Goal: Task Accomplishment & Management: Manage account settings

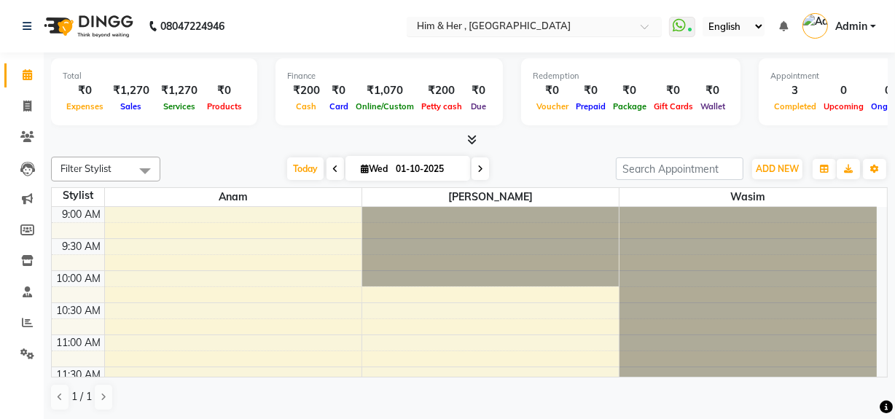
click at [422, 26] on input "text" at bounding box center [519, 27] width 211 height 15
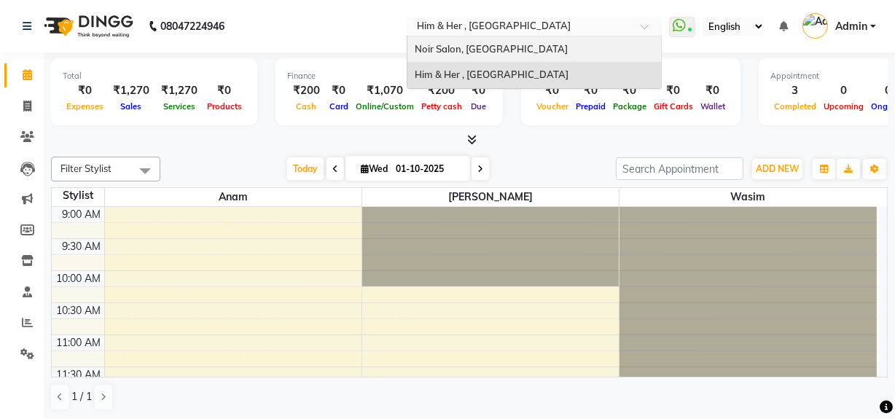
click at [437, 50] on span "Noir Salon, [GEOGRAPHIC_DATA]" at bounding box center [491, 49] width 153 height 12
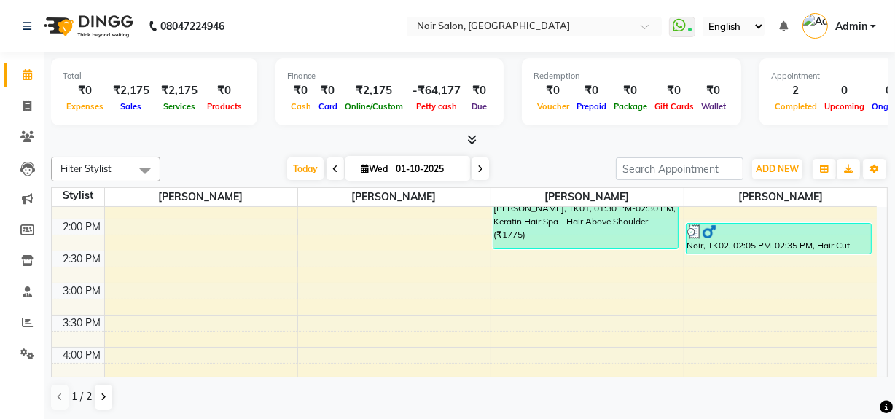
scroll to position [331, 0]
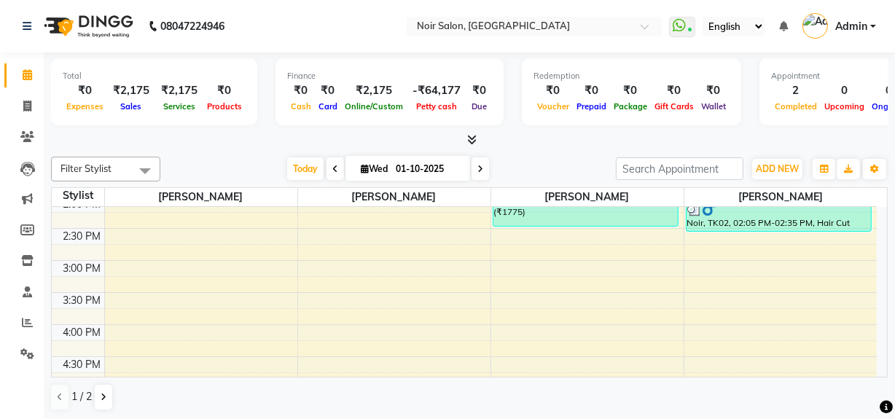
click at [14, 119] on li "Invoice" at bounding box center [22, 106] width 44 height 31
click at [28, 111] on icon at bounding box center [27, 106] width 8 height 11
select select "service"
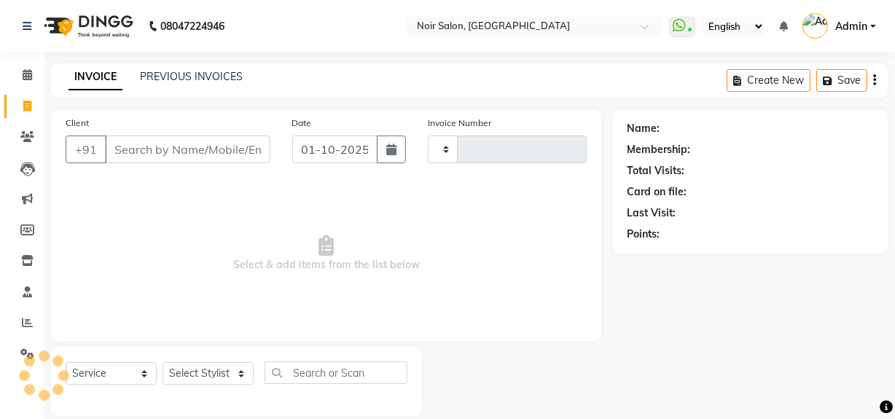
click at [188, 155] on input "Client" at bounding box center [188, 150] width 166 height 28
select select "5495"
type input "1595"
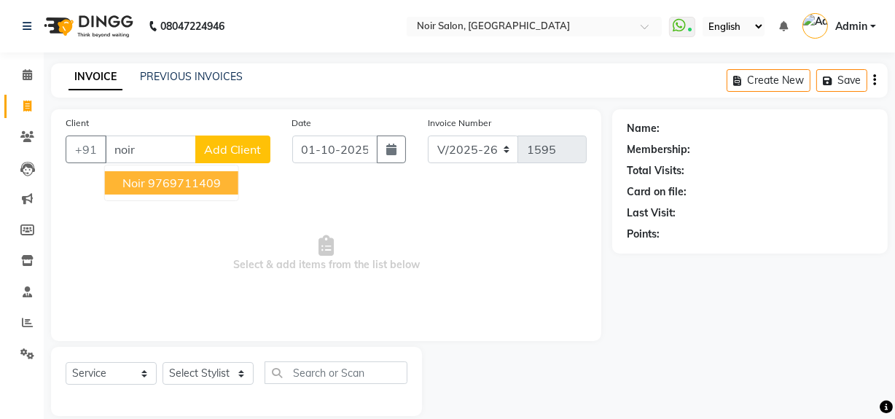
click at [185, 178] on ngb-highlight "9769711409" at bounding box center [184, 183] width 73 height 15
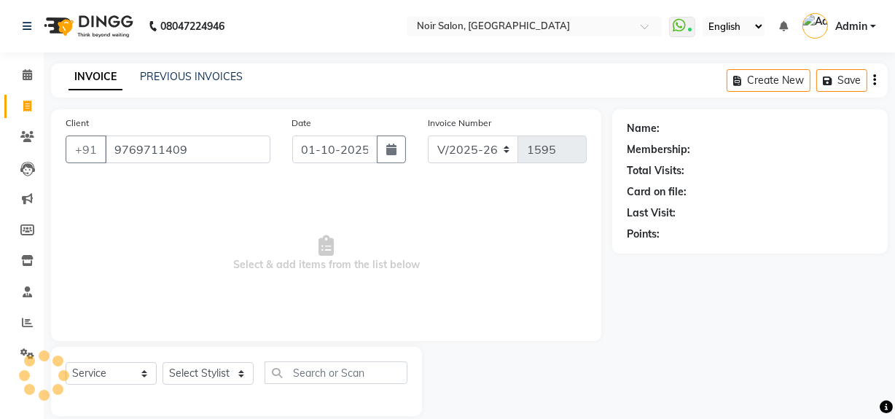
scroll to position [19, 0]
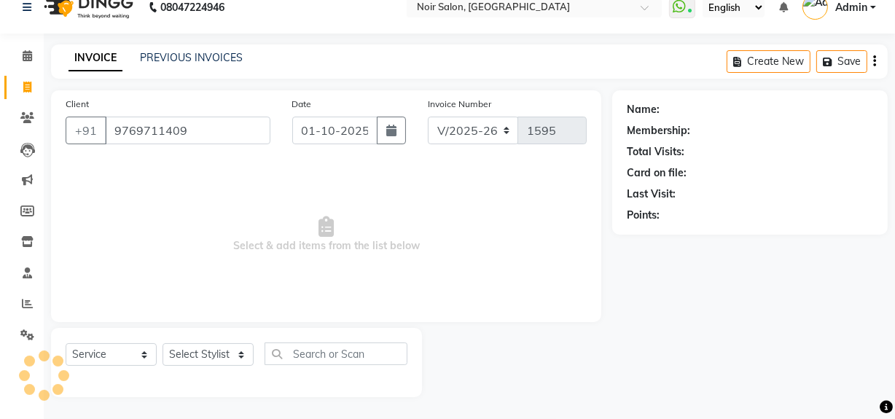
type input "9769711409"
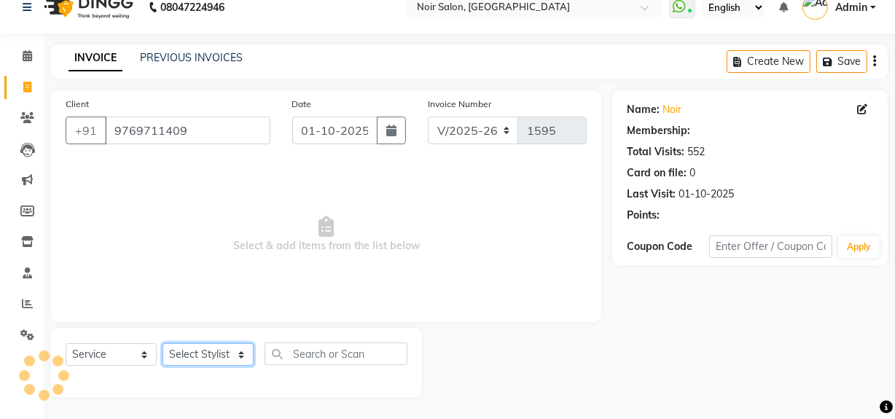
click at [191, 356] on select "Select Stylist [PERSON_NAME] [PERSON_NAME] Noir (Login) [PERSON_NAME] [PERSON_N…" at bounding box center [208, 354] width 91 height 23
select select "87449"
click at [163, 343] on select "Select Stylist [PERSON_NAME] [PERSON_NAME] Noir (Login) [PERSON_NAME] [PERSON_N…" at bounding box center [208, 354] width 91 height 23
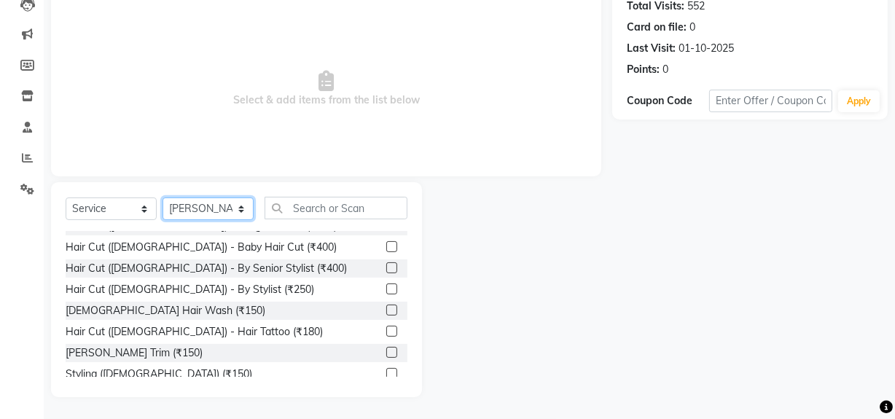
scroll to position [132, 0]
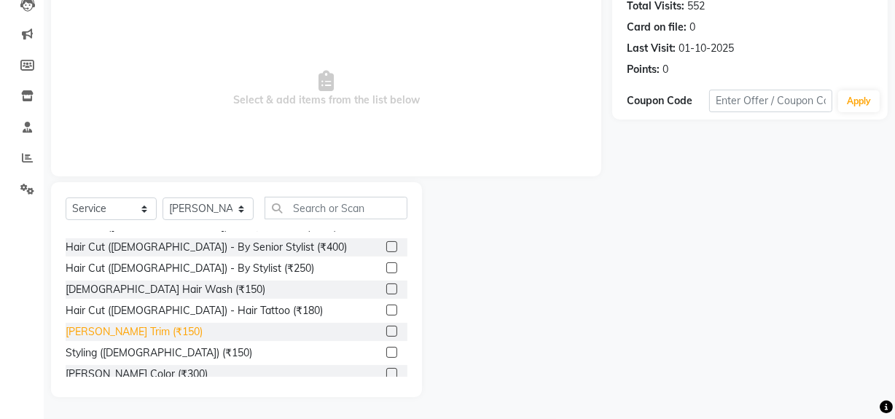
click at [109, 324] on div "[PERSON_NAME] Trim (₹150)" at bounding box center [134, 331] width 137 height 15
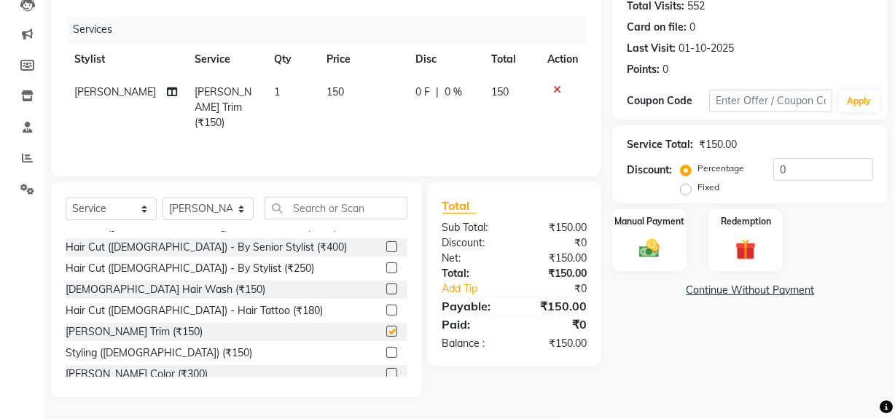
checkbox input "false"
click at [313, 214] on input "text" at bounding box center [336, 208] width 143 height 23
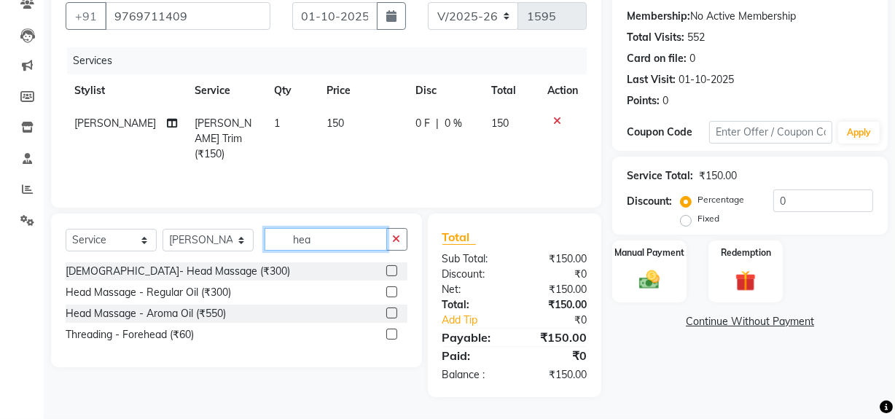
scroll to position [0, 0]
type input "head"
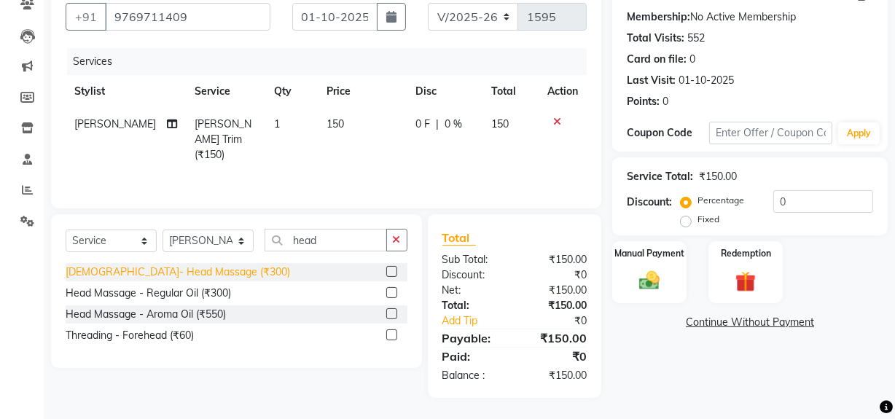
click at [120, 268] on div "[DEMOGRAPHIC_DATA]- Head Massage (₹300)" at bounding box center [178, 272] width 225 height 15
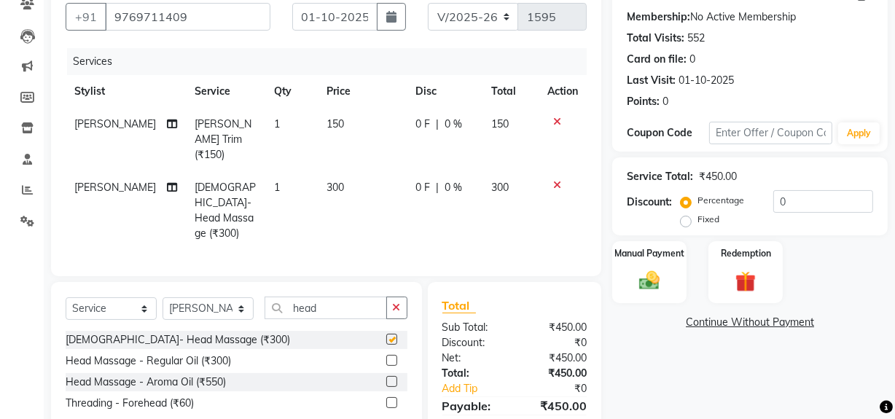
checkbox input "false"
click at [331, 171] on td "300" at bounding box center [363, 210] width 90 height 79
select select "87449"
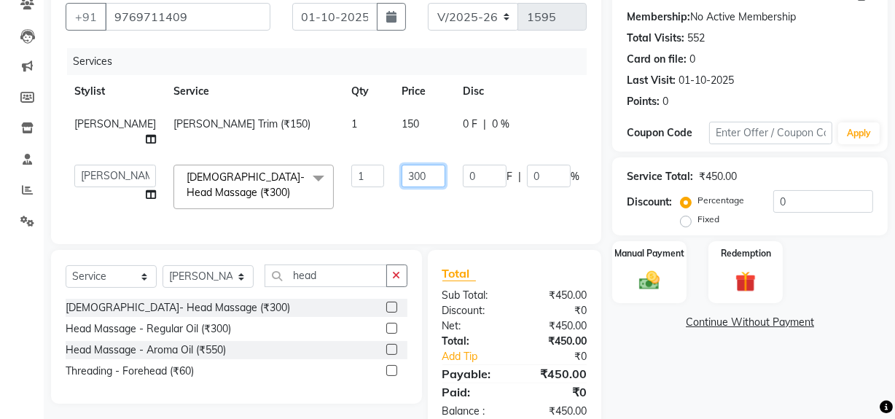
click at [402, 172] on input "300" at bounding box center [424, 176] width 44 height 23
type input "550"
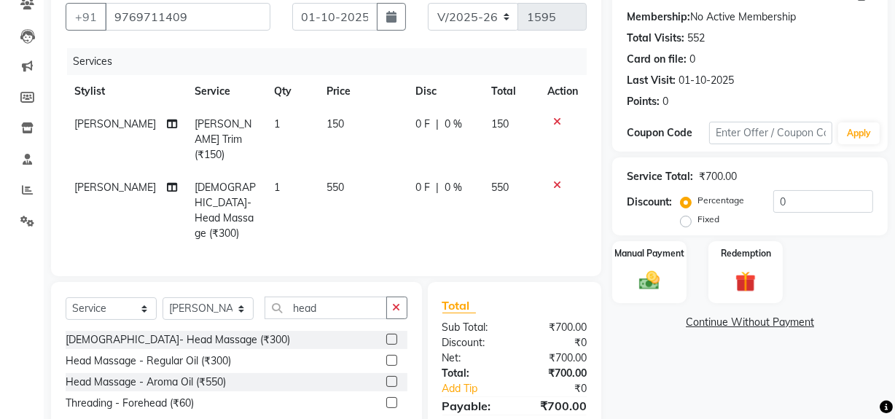
click at [395, 206] on td "550" at bounding box center [363, 210] width 90 height 79
select select "87449"
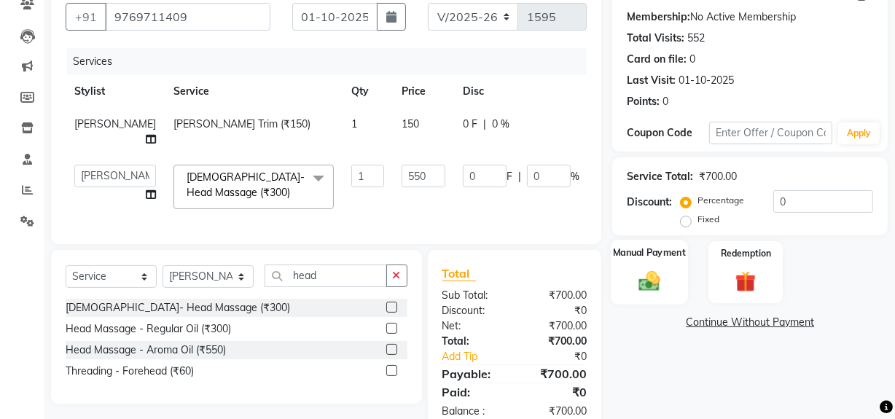
click at [655, 284] on img at bounding box center [649, 280] width 35 height 25
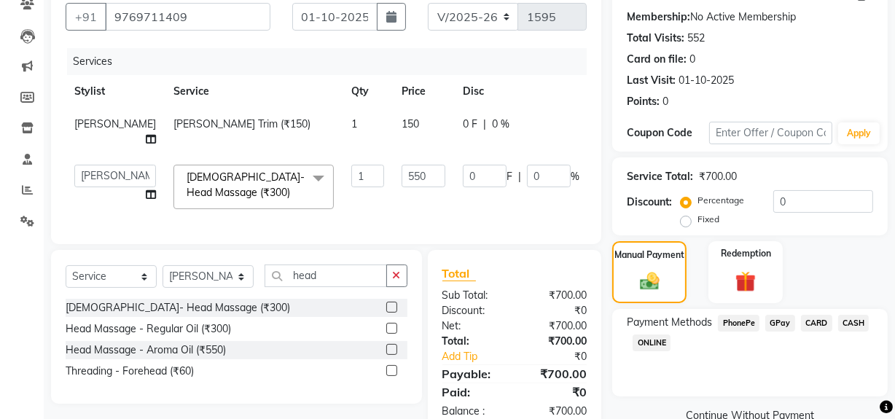
click at [774, 323] on span "GPay" at bounding box center [781, 323] width 30 height 17
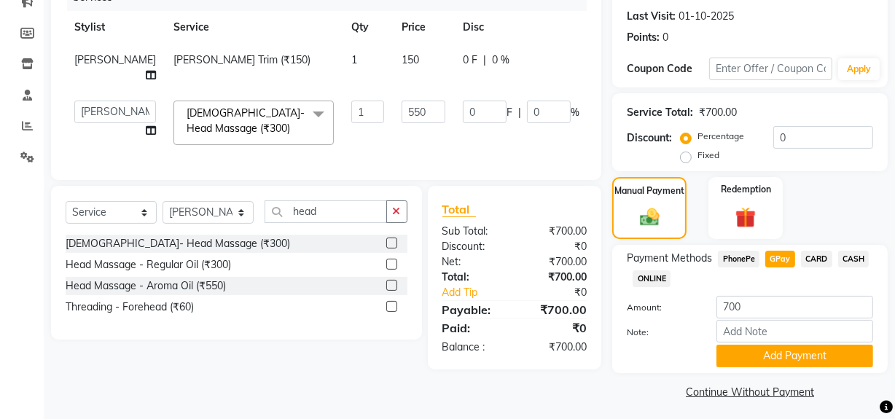
scroll to position [202, 0]
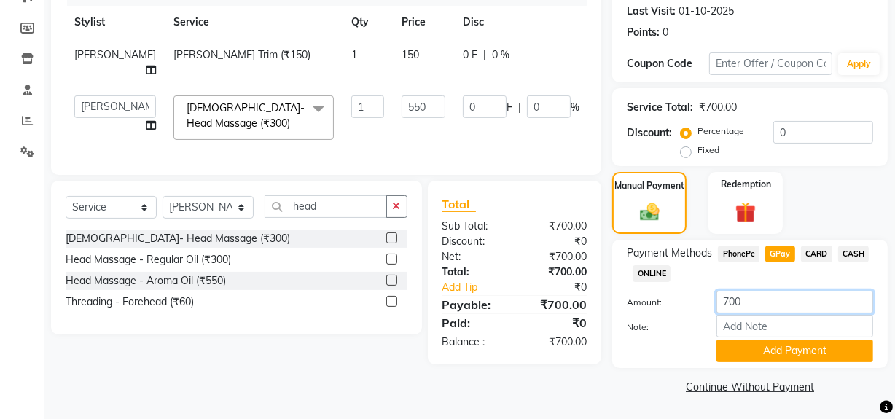
click at [738, 295] on input "700" at bounding box center [795, 302] width 157 height 23
type input "150"
click at [750, 348] on button "Add Payment" at bounding box center [795, 351] width 157 height 23
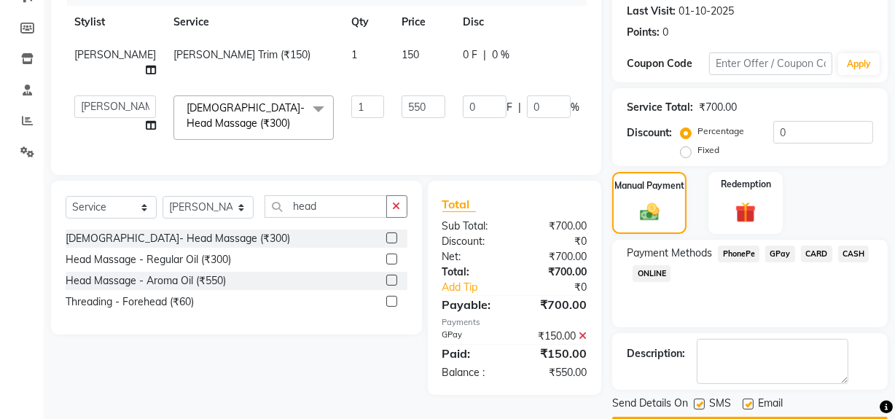
click at [859, 257] on span "CASH" at bounding box center [853, 254] width 31 height 17
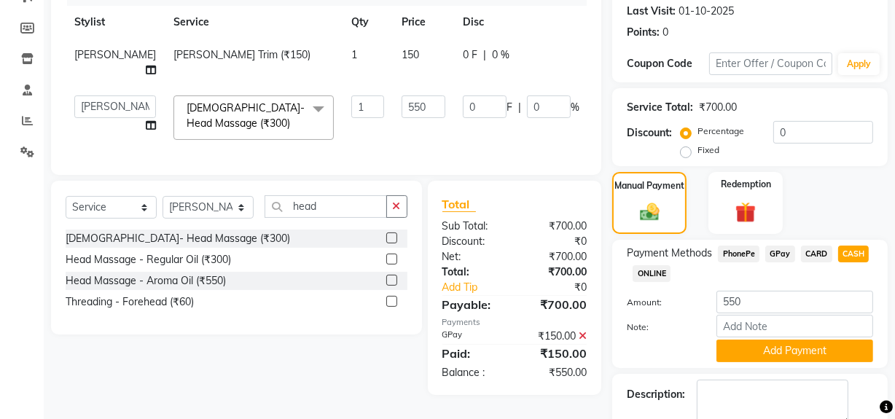
scroll to position [284, 0]
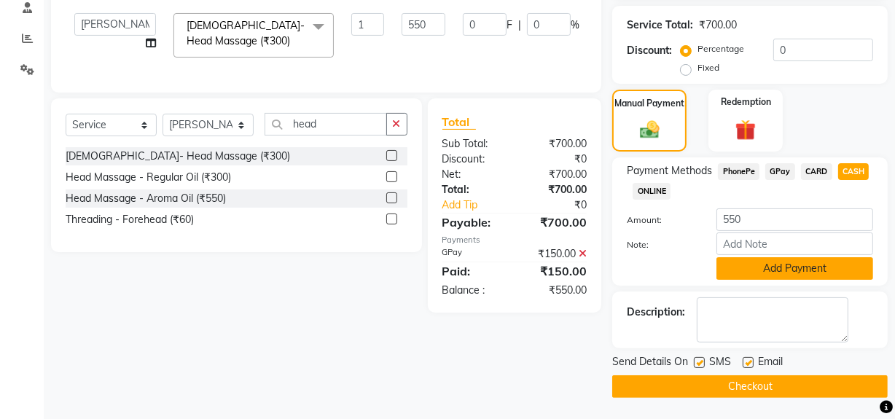
click at [777, 261] on button "Add Payment" at bounding box center [795, 268] width 157 height 23
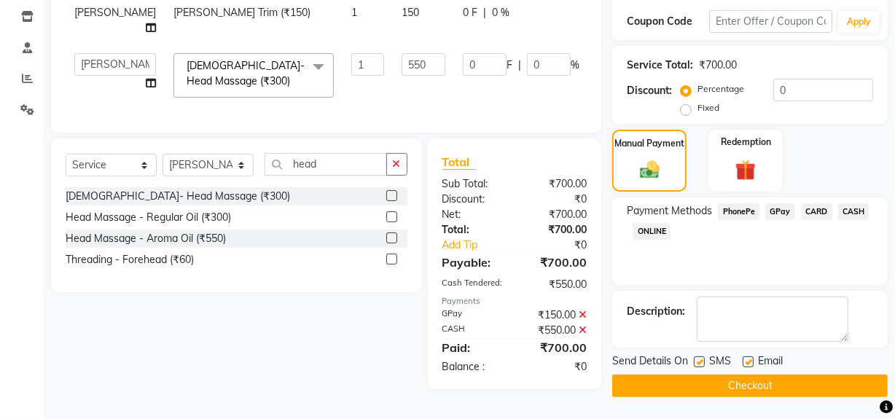
scroll to position [246, 0]
click at [704, 359] on label at bounding box center [699, 362] width 11 height 11
click at [704, 359] on input "checkbox" at bounding box center [698, 362] width 9 height 9
checkbox input "false"
click at [748, 354] on div "Email" at bounding box center [769, 363] width 52 height 18
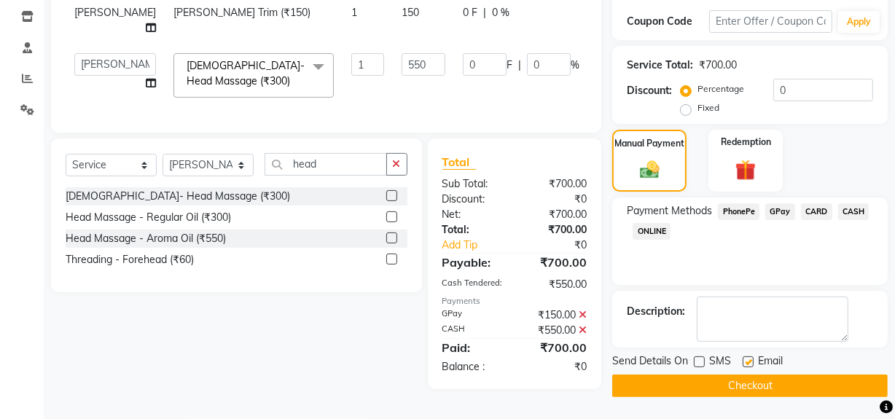
click at [744, 357] on label at bounding box center [748, 362] width 11 height 11
click at [744, 358] on input "checkbox" at bounding box center [747, 362] width 9 height 9
checkbox input "false"
click at [704, 385] on button "Checkout" at bounding box center [750, 386] width 276 height 23
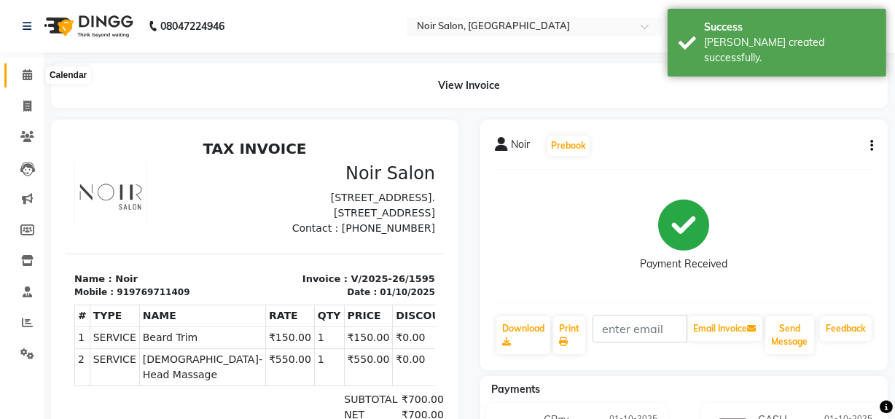
click at [23, 82] on span at bounding box center [28, 75] width 26 height 17
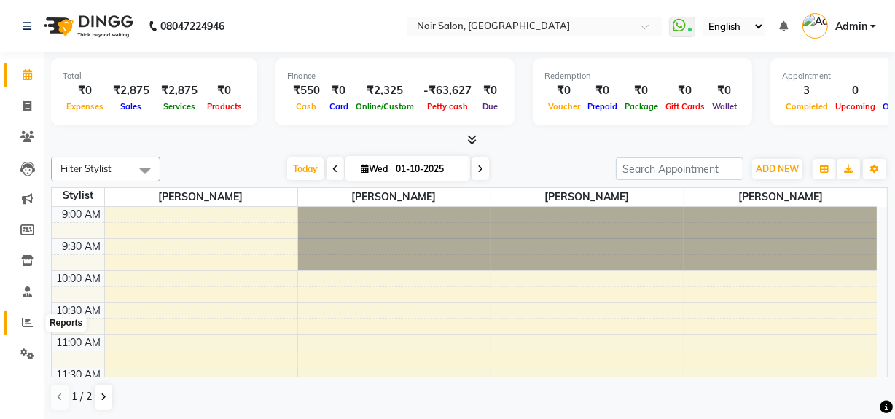
click at [20, 320] on span at bounding box center [28, 323] width 26 height 17
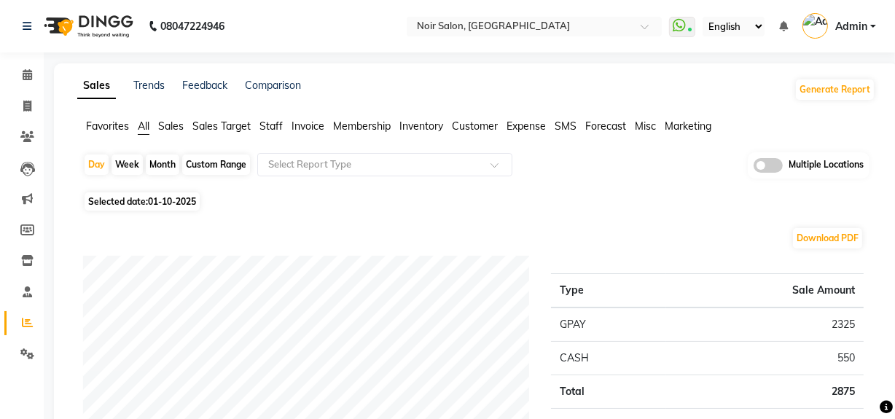
click at [155, 160] on div "Month" at bounding box center [163, 165] width 34 height 20
select select "10"
select select "2025"
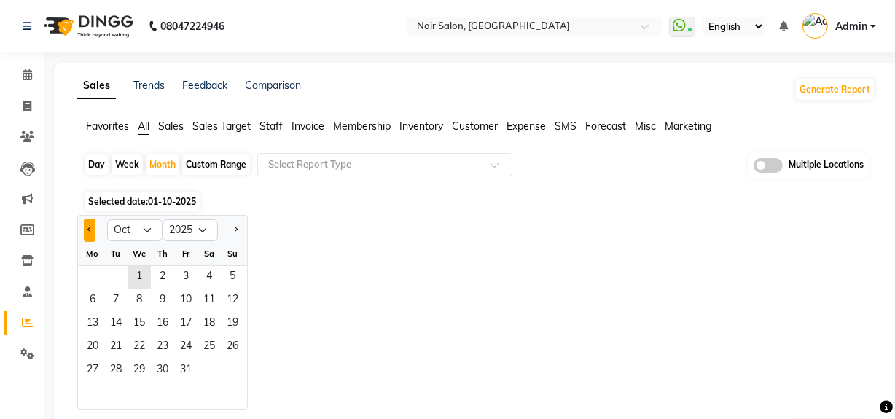
click at [91, 233] on button "Previous month" at bounding box center [90, 230] width 12 height 23
select select "9"
click at [98, 275] on span "1" at bounding box center [92, 277] width 23 height 23
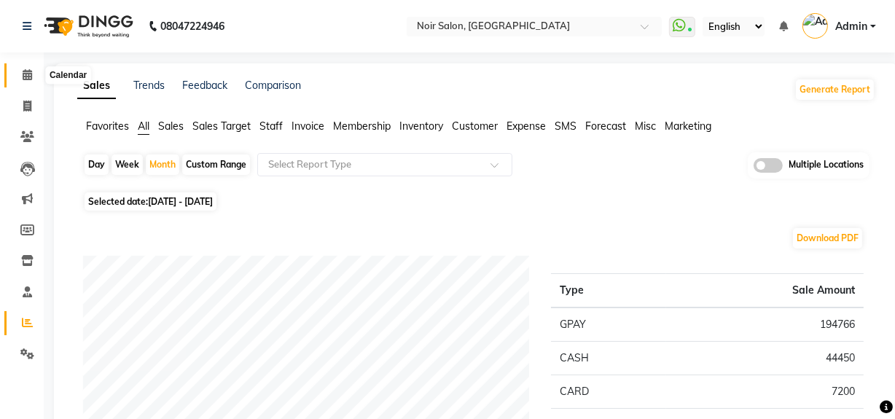
click at [36, 79] on span at bounding box center [28, 75] width 26 height 17
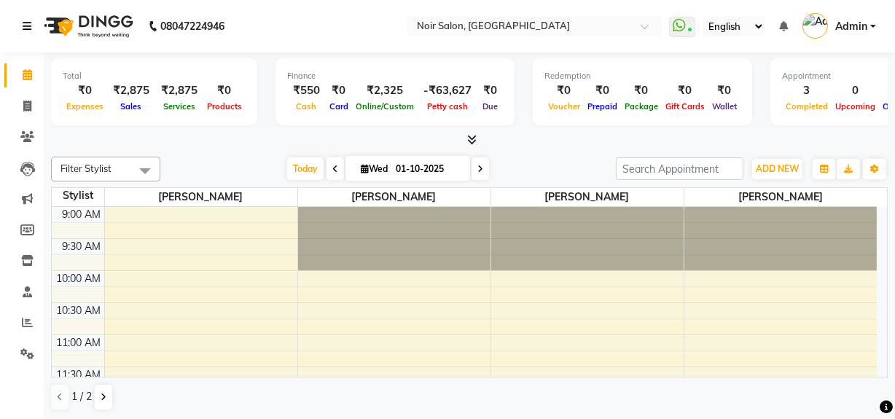
click at [26, 28] on icon at bounding box center [27, 26] width 9 height 10
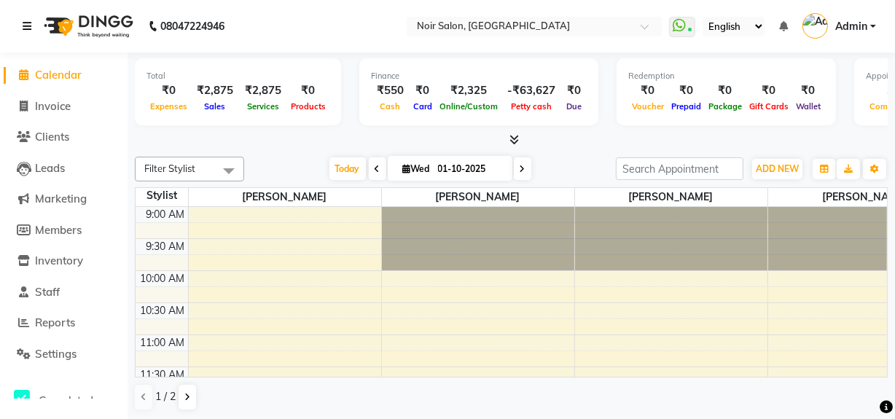
click at [29, 27] on icon at bounding box center [27, 26] width 9 height 10
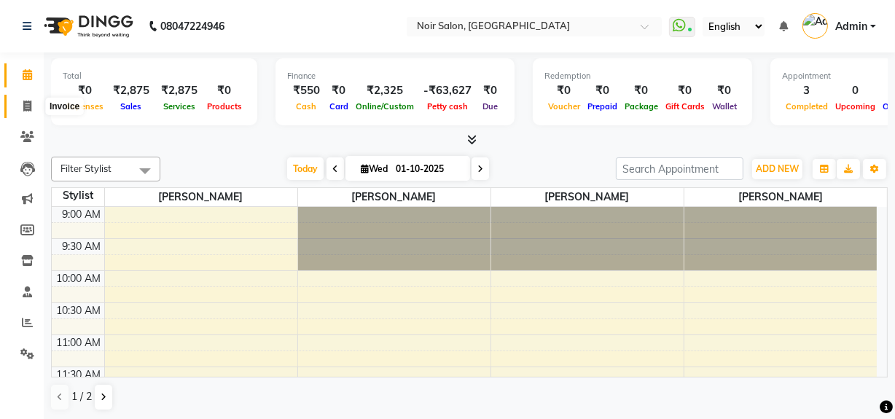
click at [21, 107] on span at bounding box center [28, 106] width 26 height 17
select select "service"
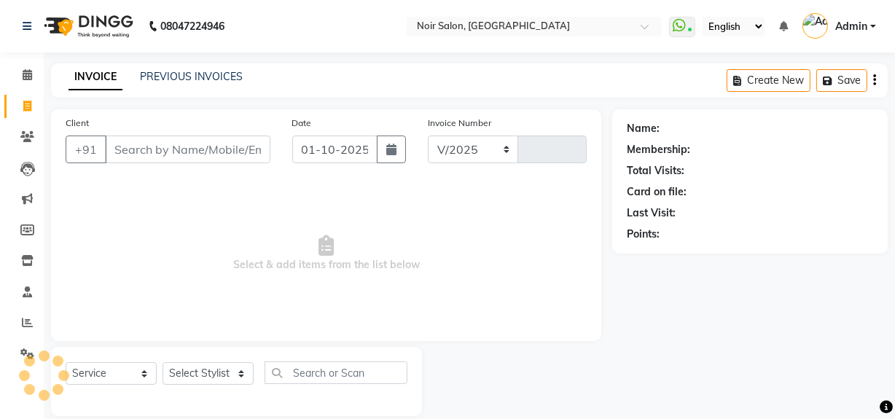
select select "5495"
type input "1596"
drag, startPoint x: 63, startPoint y: 166, endPoint x: 39, endPoint y: 270, distance: 107.2
click at [58, 174] on div "Client +91" at bounding box center [168, 145] width 227 height 60
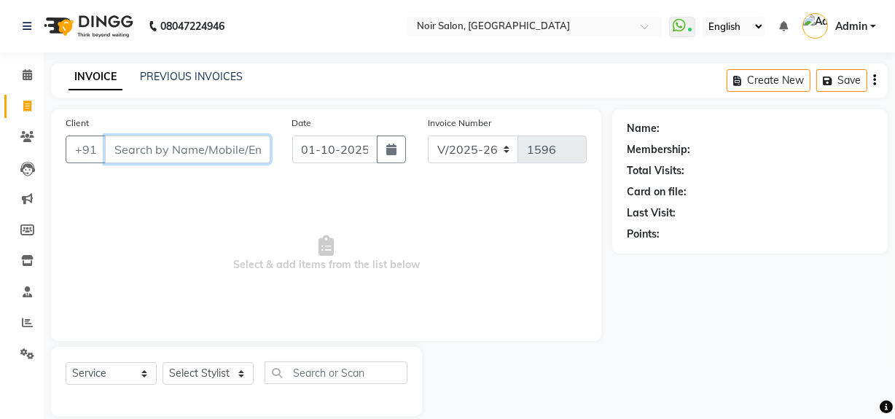
click at [148, 153] on input "Client" at bounding box center [188, 150] width 166 height 28
click at [147, 152] on input "Client" at bounding box center [188, 150] width 166 height 28
click at [230, 150] on input "Client" at bounding box center [188, 150] width 166 height 28
click at [154, 152] on input "Client" at bounding box center [188, 150] width 166 height 28
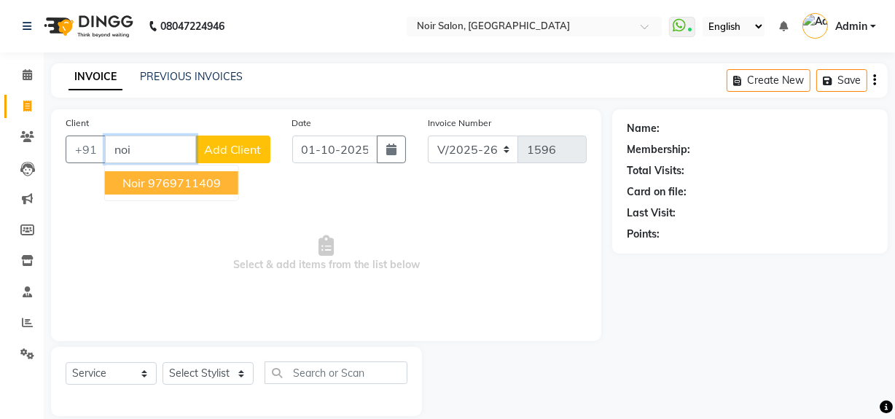
click at [156, 184] on ngb-highlight "9769711409" at bounding box center [184, 183] width 73 height 15
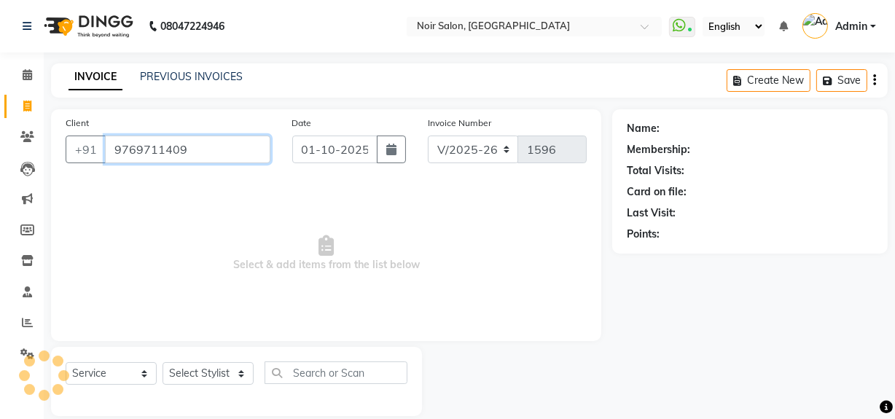
type input "9769711409"
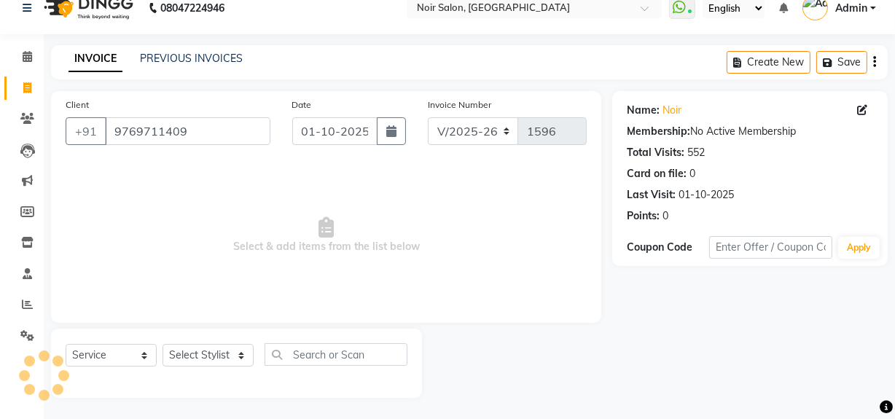
scroll to position [19, 0]
click at [191, 356] on select "Select Stylist [PERSON_NAME] [PERSON_NAME] Noir (Login) [PERSON_NAME] [PERSON_N…" at bounding box center [208, 354] width 91 height 23
select select "92142"
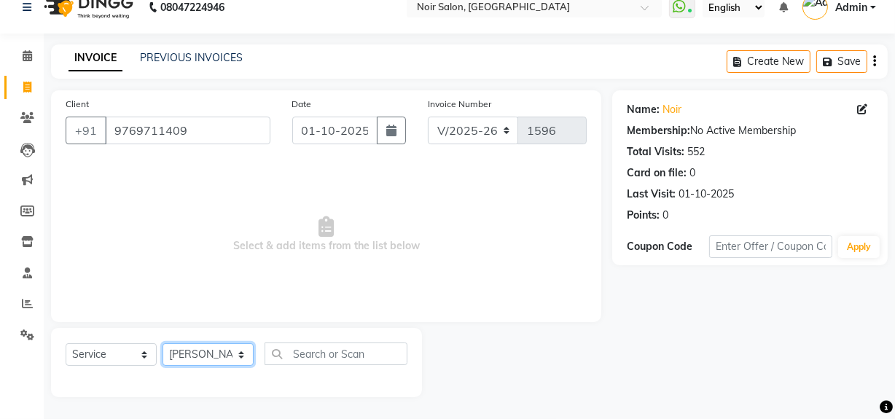
click at [163, 343] on select "Select Stylist [PERSON_NAME] [PERSON_NAME] Noir (Login) [PERSON_NAME] [PERSON_N…" at bounding box center [208, 354] width 91 height 23
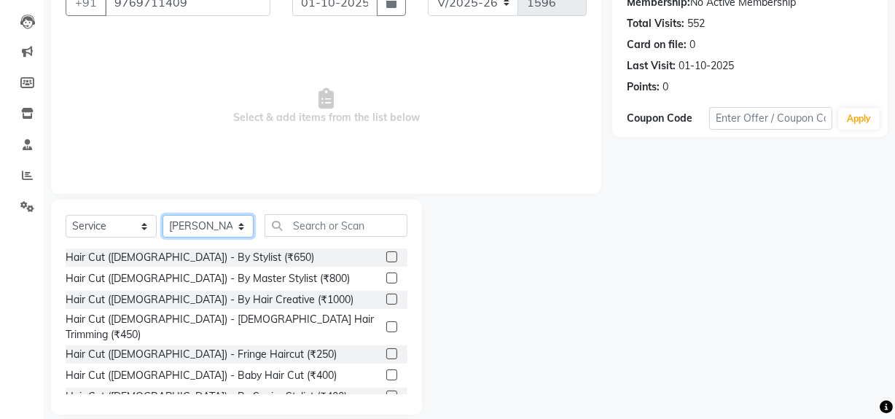
scroll to position [152, 0]
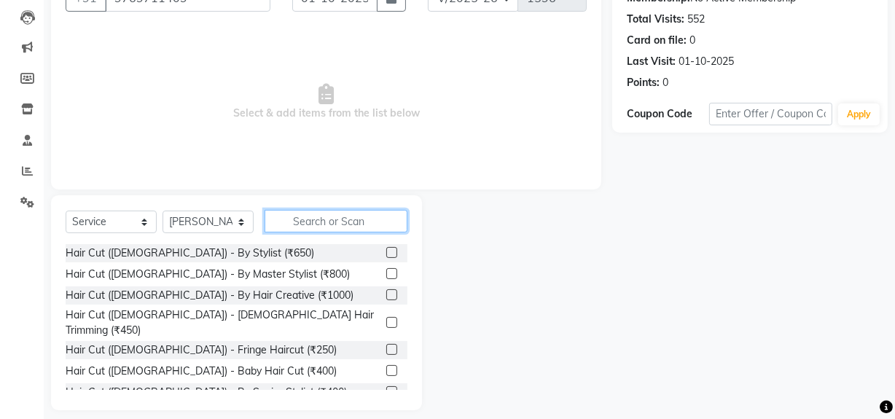
click at [316, 227] on input "text" at bounding box center [336, 221] width 143 height 23
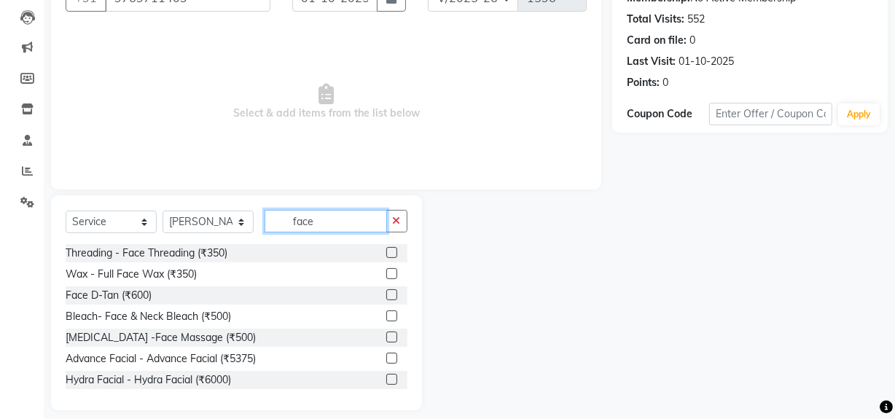
scroll to position [124, 0]
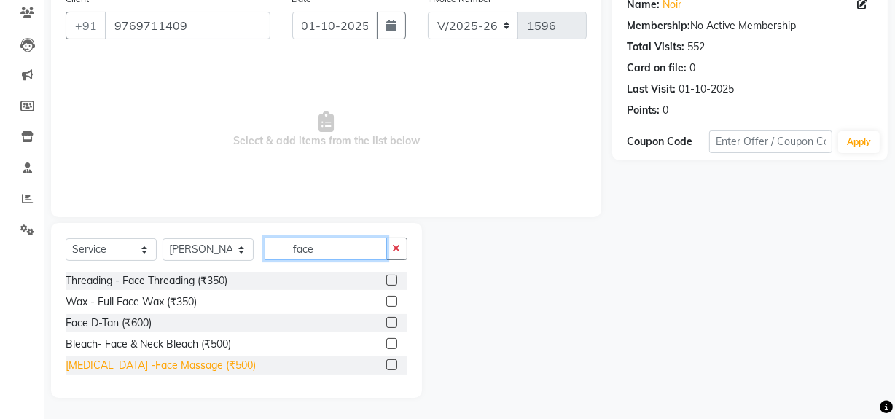
type input "face"
click at [211, 365] on div "[MEDICAL_DATA] -Face Massage (₹500)" at bounding box center [161, 365] width 190 height 15
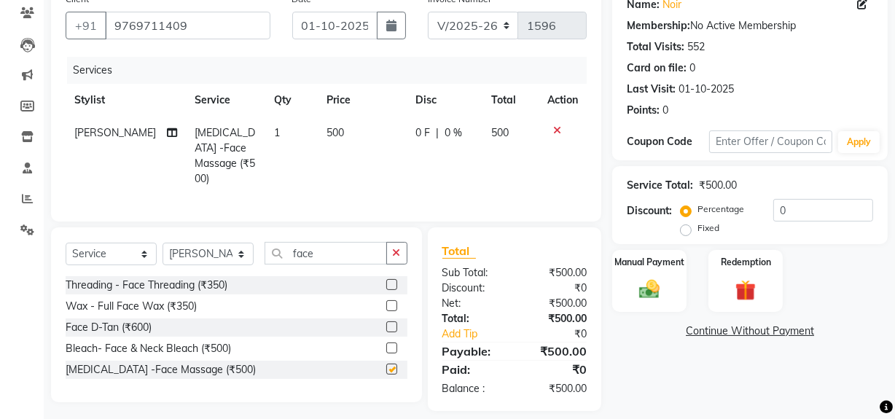
checkbox input "false"
click at [349, 128] on td "500" at bounding box center [363, 156] width 90 height 79
select select "92142"
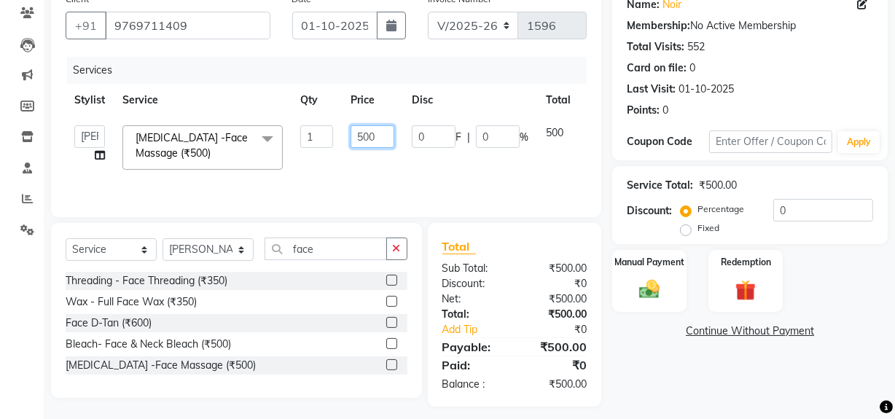
click at [377, 136] on input "500" at bounding box center [373, 136] width 44 height 23
type input "5"
type input "150"
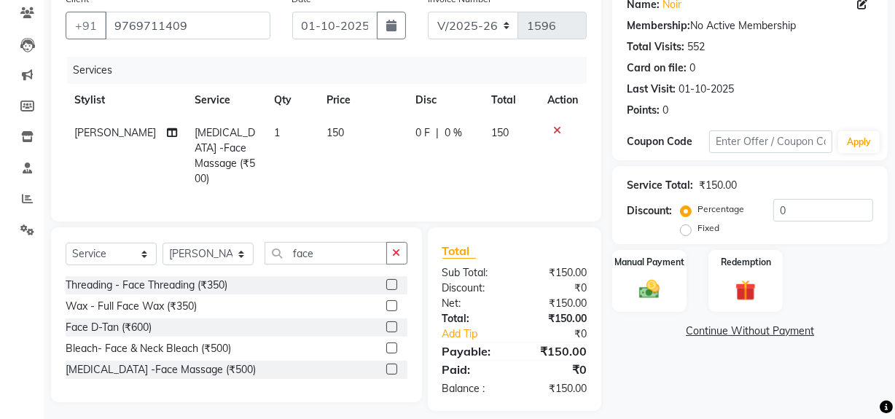
click at [383, 171] on td "150" at bounding box center [363, 156] width 90 height 79
select select "92142"
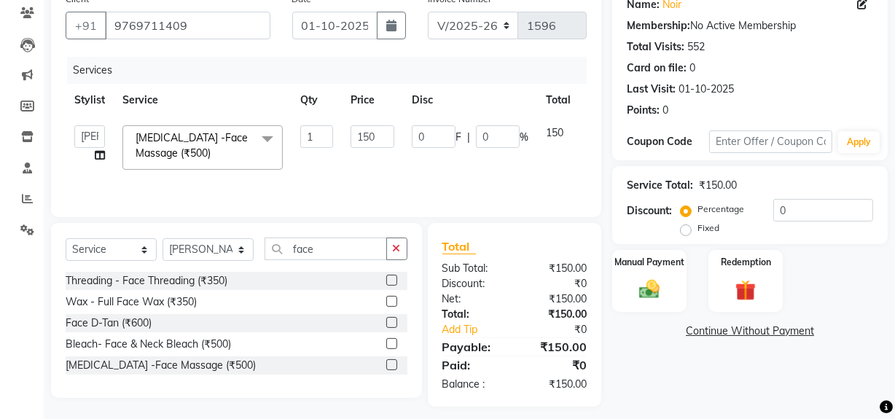
scroll to position [133, 0]
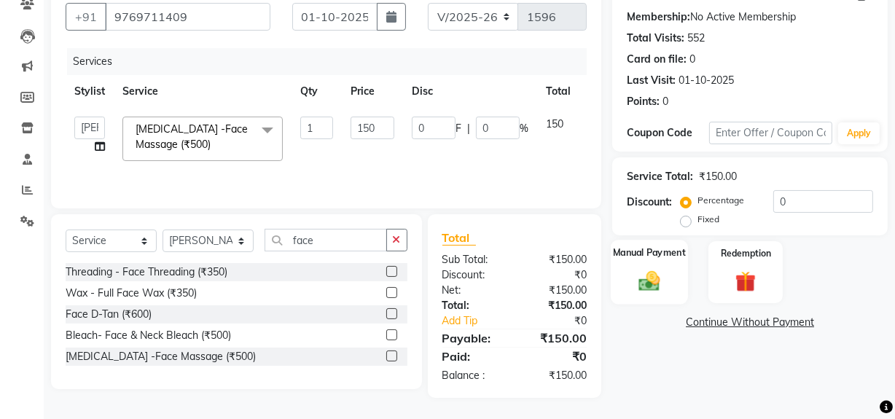
click at [647, 284] on img at bounding box center [649, 280] width 35 height 25
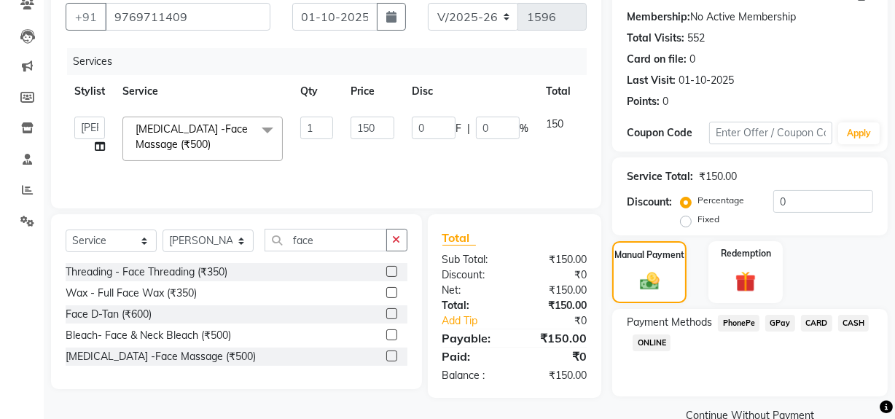
click at [774, 322] on span "GPay" at bounding box center [781, 323] width 30 height 17
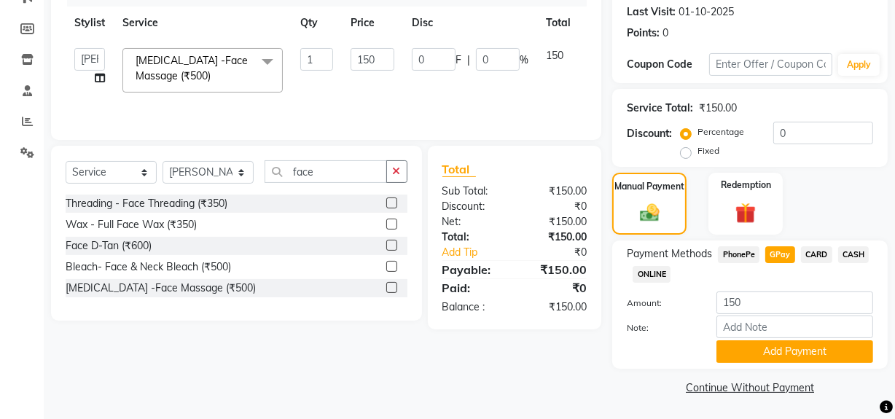
scroll to position [202, 0]
click at [769, 355] on button "Add Payment" at bounding box center [795, 351] width 157 height 23
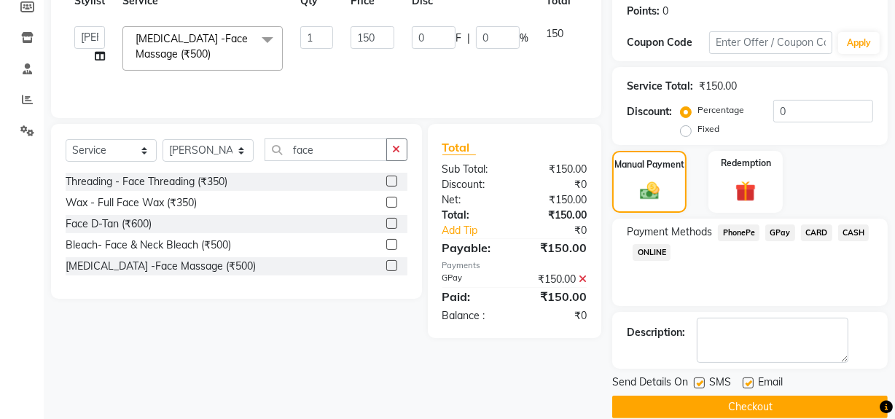
scroll to position [243, 0]
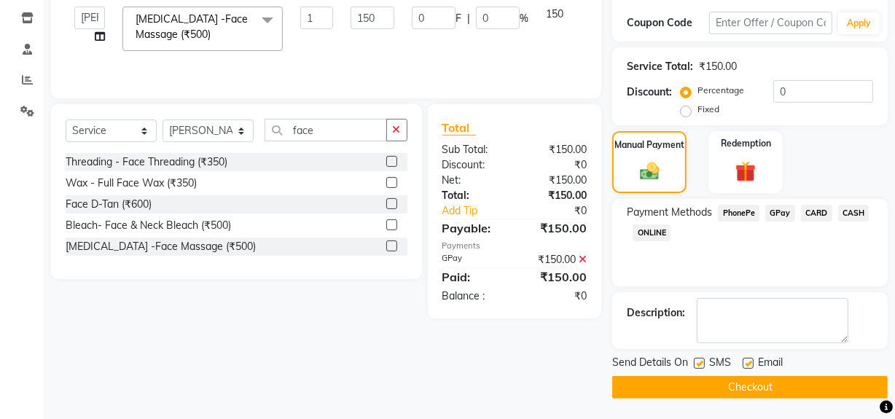
click at [704, 365] on label at bounding box center [699, 363] width 11 height 11
click at [704, 365] on input "checkbox" at bounding box center [698, 363] width 9 height 9
checkbox input "false"
click at [743, 365] on label at bounding box center [748, 363] width 11 height 11
click at [743, 365] on input "checkbox" at bounding box center [747, 363] width 9 height 9
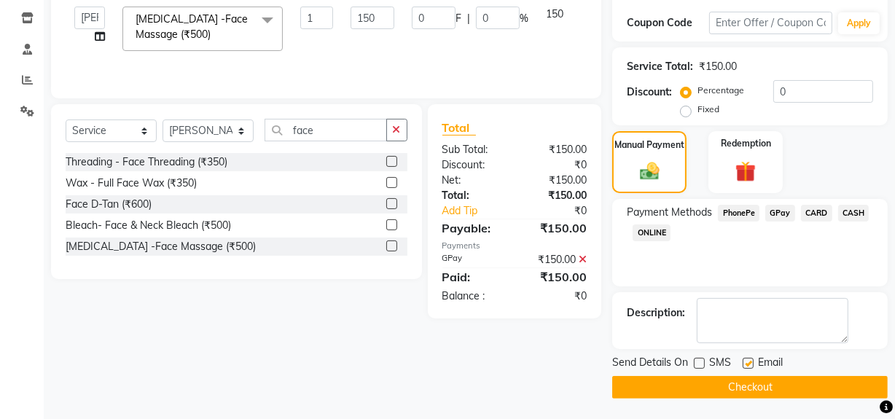
checkbox input "false"
click at [750, 390] on button "Checkout" at bounding box center [750, 387] width 276 height 23
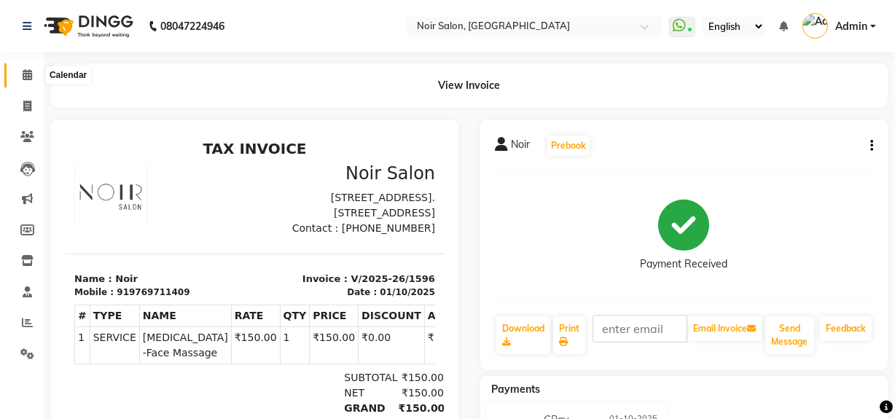
click at [28, 79] on icon at bounding box center [27, 74] width 9 height 11
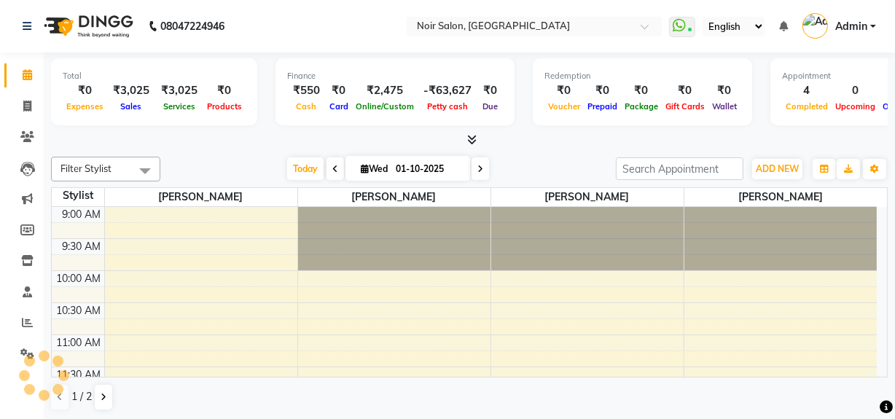
scroll to position [640, 0]
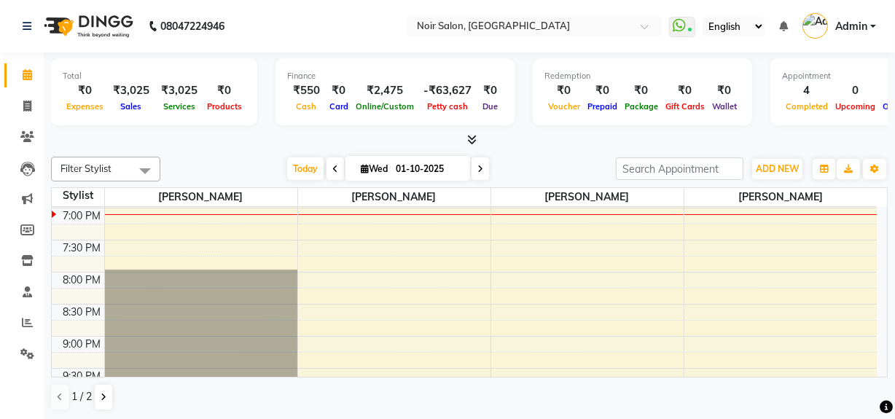
click at [0, 233] on li "Members" at bounding box center [22, 230] width 44 height 31
click at [27, 109] on icon at bounding box center [27, 106] width 8 height 11
select select "service"
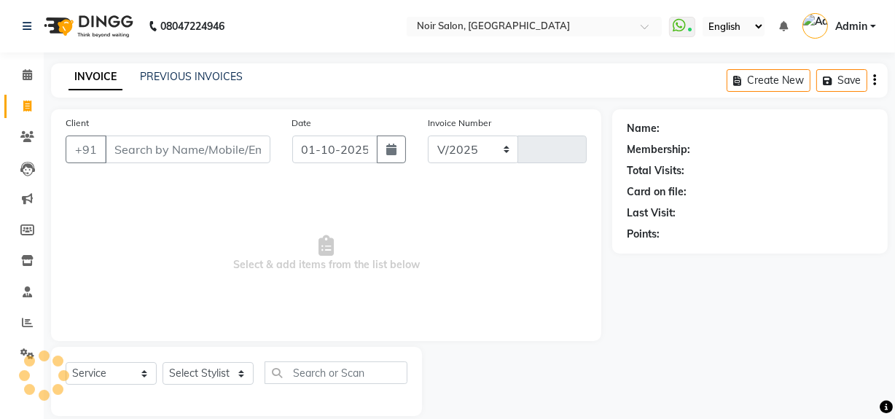
select select "5495"
type input "1597"
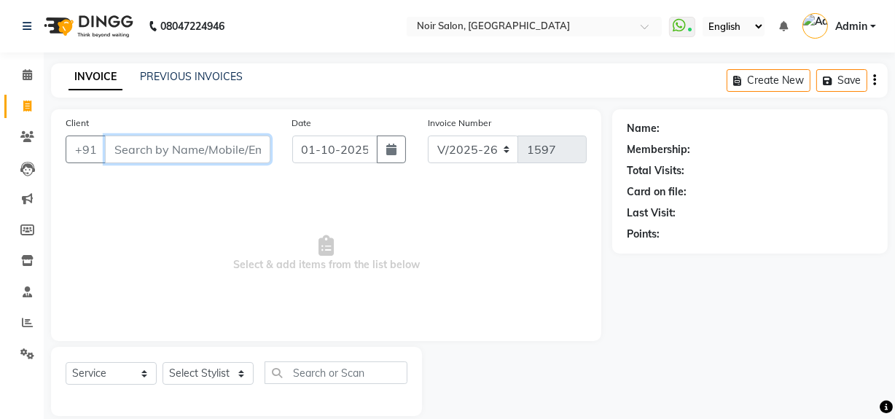
click at [136, 156] on input "Client" at bounding box center [188, 150] width 166 height 28
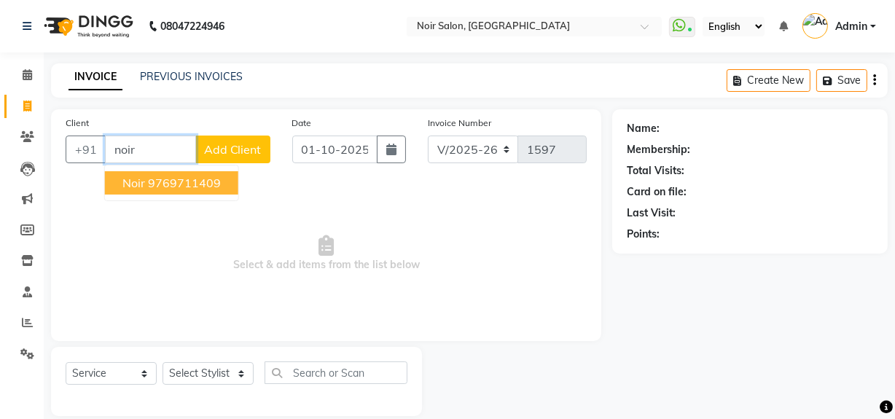
click at [140, 190] on button "Noir 9769711409" at bounding box center [171, 182] width 133 height 23
type input "9769711409"
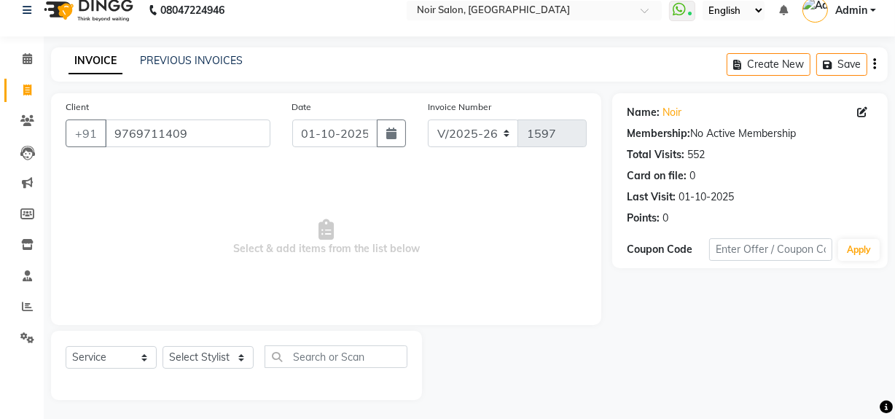
scroll to position [19, 0]
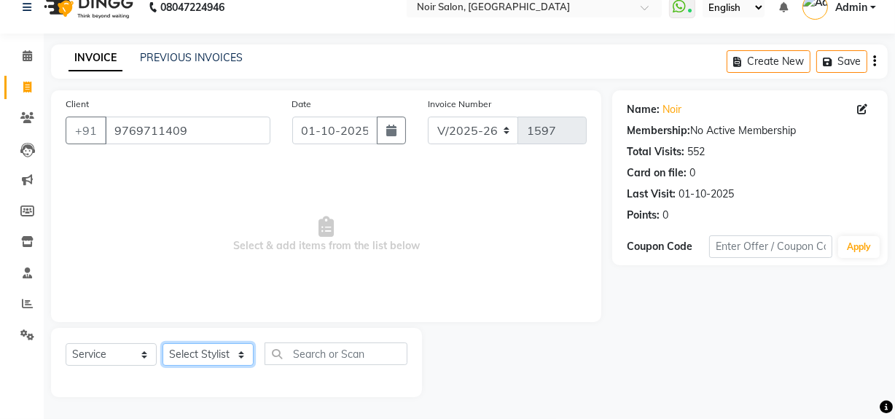
click at [176, 360] on select "Select Stylist [PERSON_NAME] [PERSON_NAME] Noir (Login) [PERSON_NAME] [PERSON_N…" at bounding box center [208, 354] width 91 height 23
select select "92142"
click at [163, 343] on select "Select Stylist [PERSON_NAME] [PERSON_NAME] Noir (Login) [PERSON_NAME] [PERSON_N…" at bounding box center [208, 354] width 91 height 23
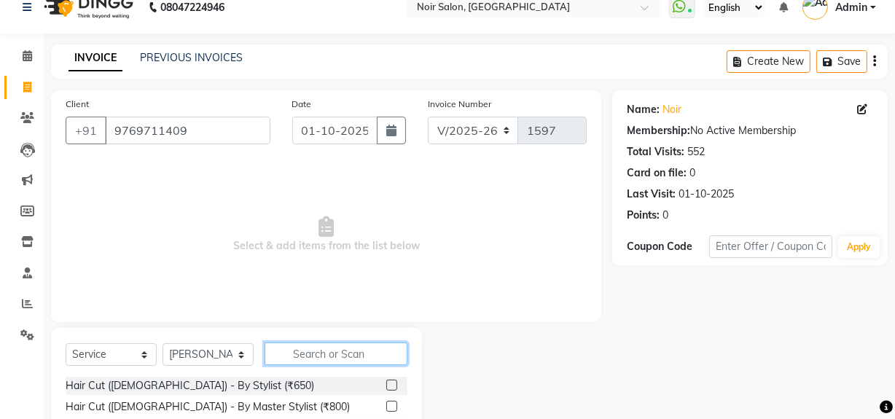
click at [308, 357] on input "text" at bounding box center [336, 354] width 143 height 23
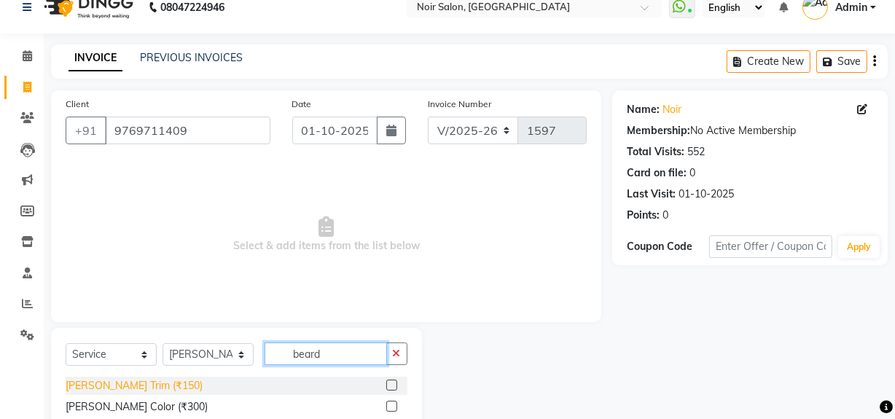
type input "beard"
click at [128, 390] on div "[PERSON_NAME] Trim (₹150)" at bounding box center [134, 385] width 137 height 15
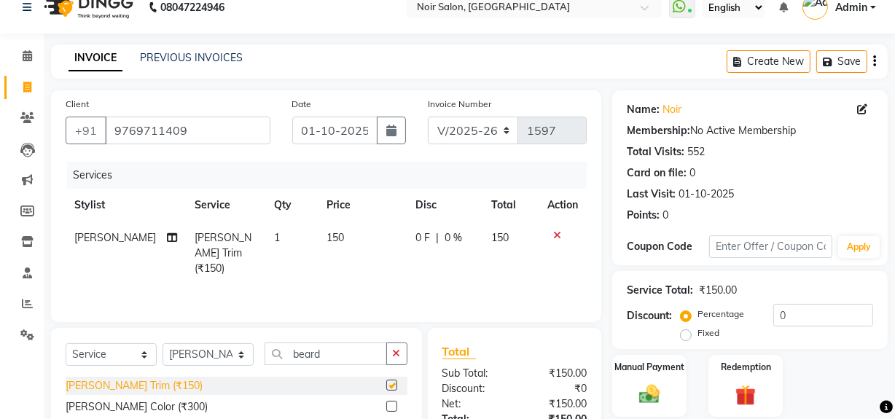
checkbox input "false"
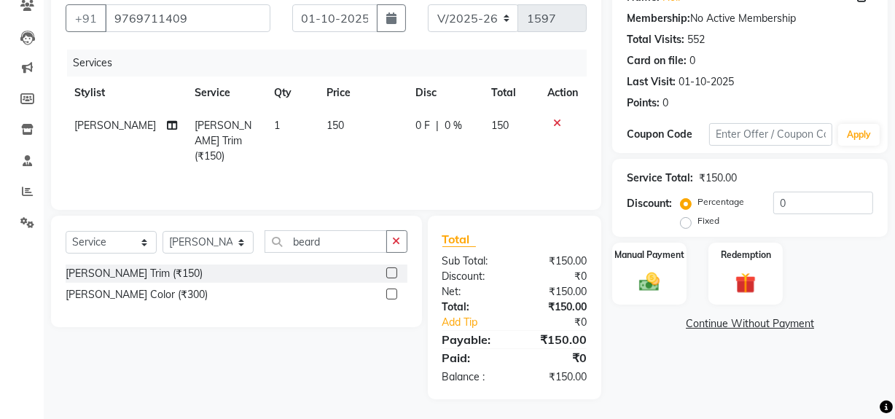
scroll to position [133, 0]
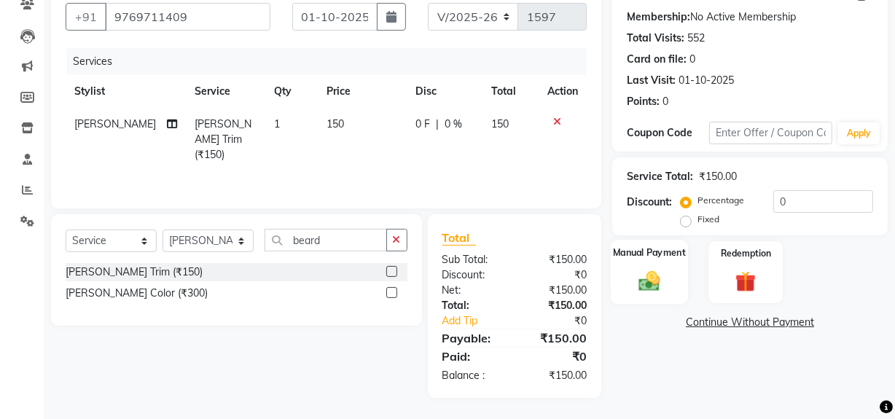
click at [648, 284] on img at bounding box center [649, 280] width 35 height 25
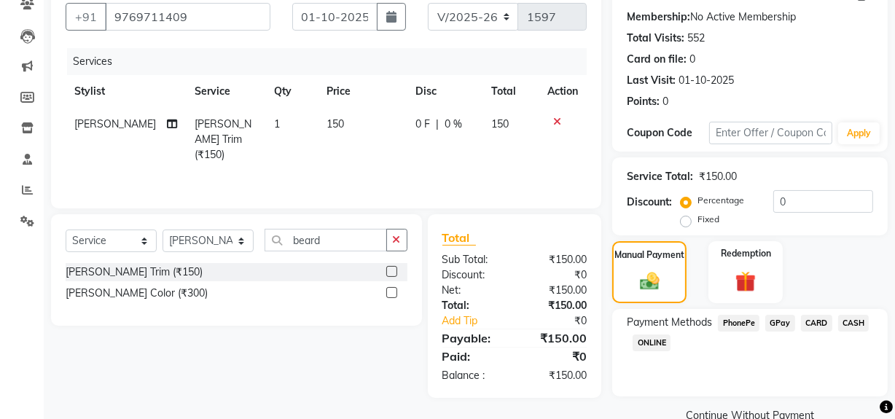
click at [856, 320] on span "CASH" at bounding box center [853, 323] width 31 height 17
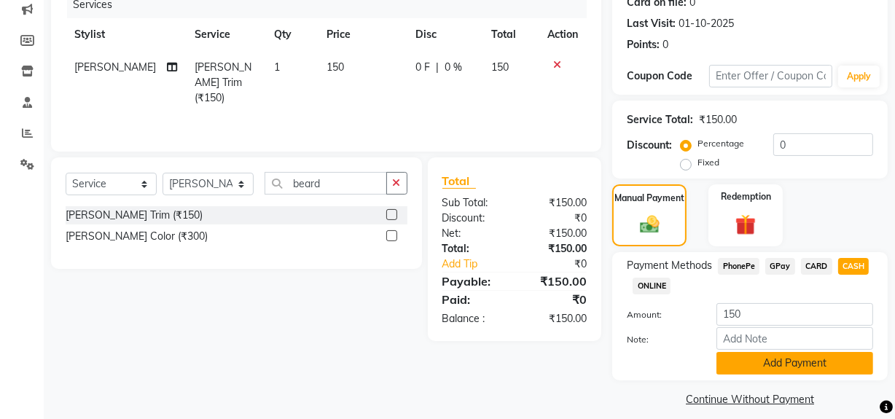
scroll to position [202, 0]
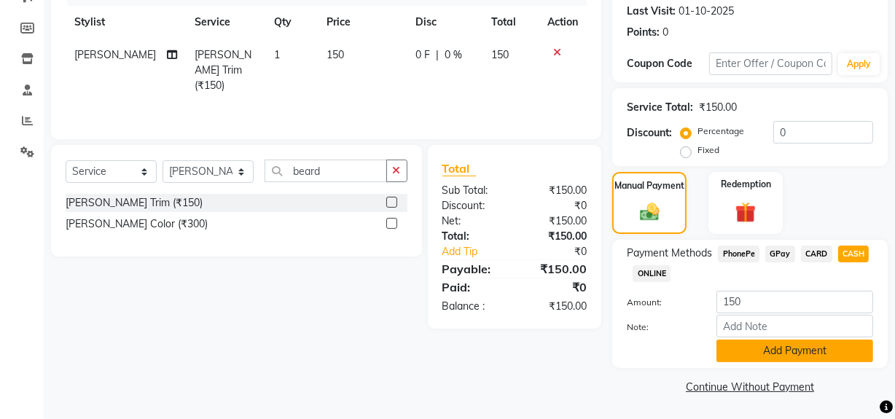
click at [779, 351] on button "Add Payment" at bounding box center [795, 351] width 157 height 23
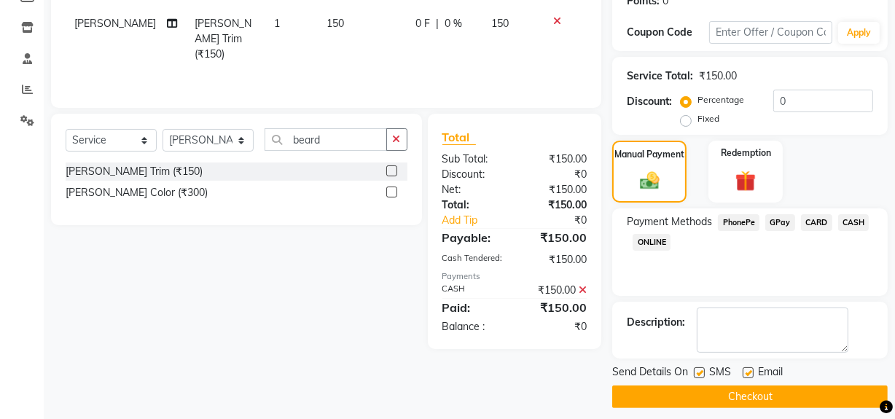
scroll to position [243, 0]
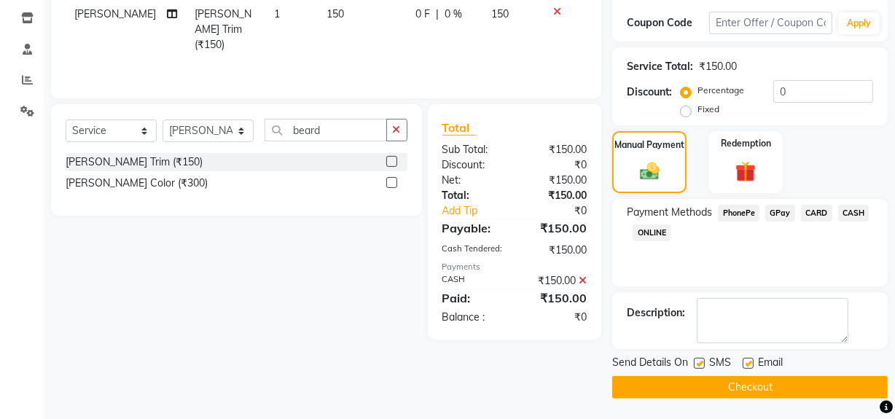
click at [702, 365] on label at bounding box center [699, 363] width 11 height 11
click at [702, 365] on input "checkbox" at bounding box center [698, 363] width 9 height 9
checkbox input "false"
click at [746, 365] on label at bounding box center [748, 363] width 11 height 11
click at [746, 365] on input "checkbox" at bounding box center [747, 363] width 9 height 9
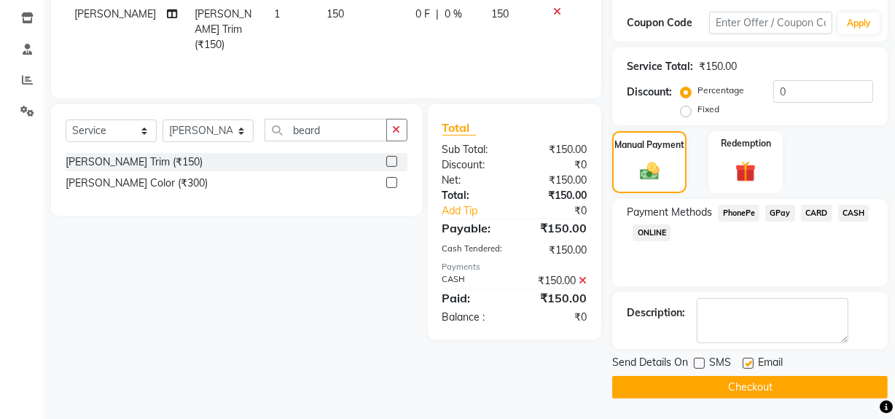
checkbox input "false"
click at [741, 389] on button "Checkout" at bounding box center [750, 387] width 276 height 23
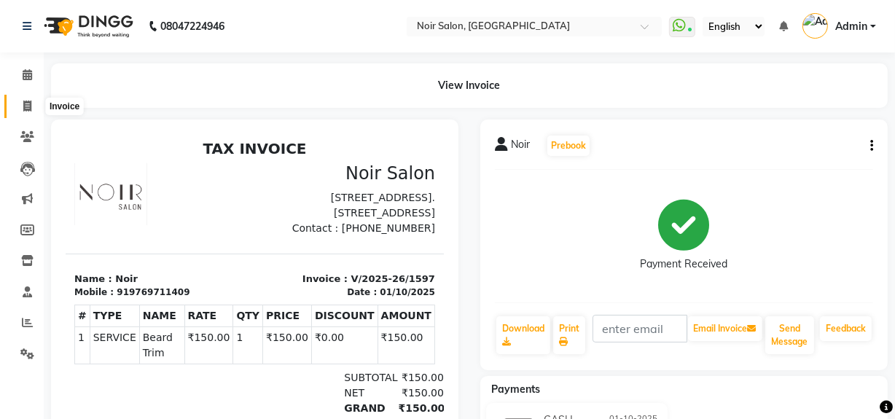
click at [29, 106] on icon at bounding box center [27, 106] width 8 height 11
select select "service"
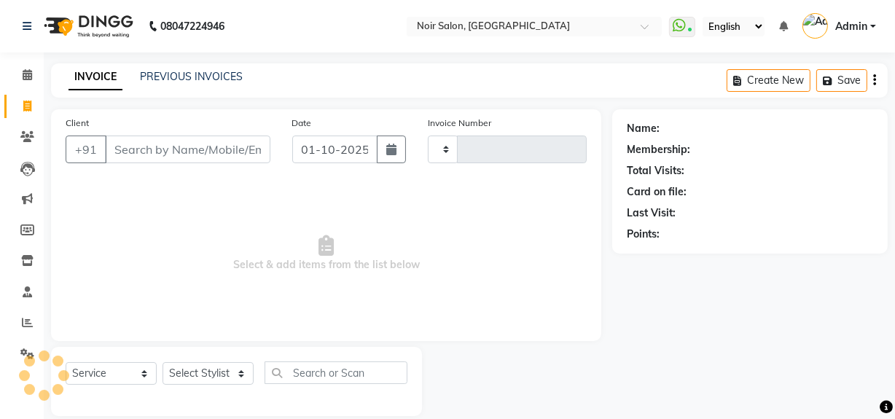
scroll to position [19, 0]
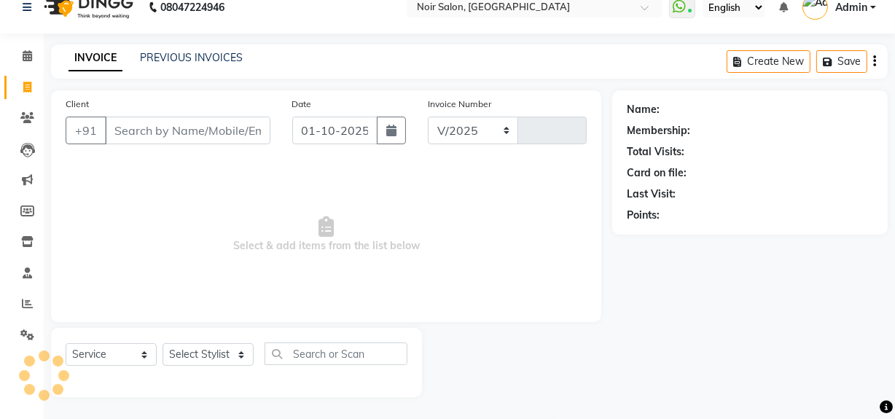
select select "5495"
type input "1598"
click at [24, 335] on icon at bounding box center [27, 335] width 14 height 11
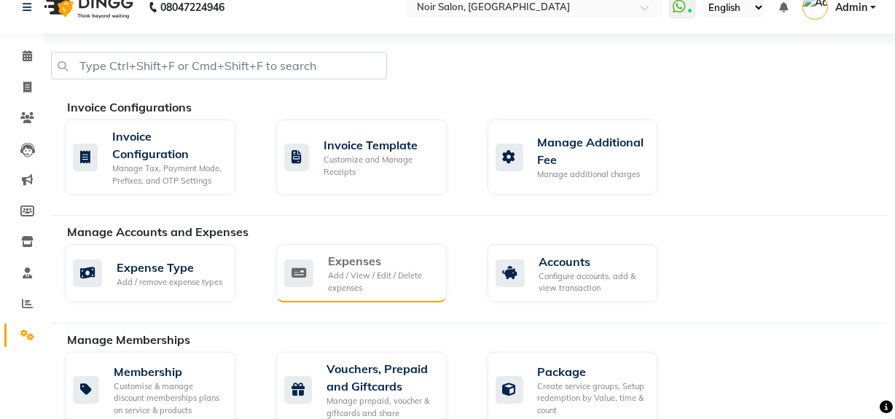
click at [346, 276] on div "Add / View / Edit / Delete expenses" at bounding box center [381, 282] width 107 height 24
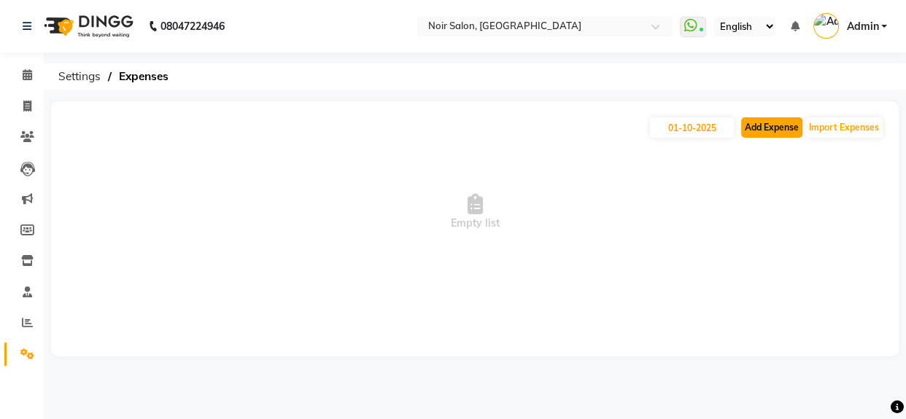
click at [790, 133] on button "Add Expense" at bounding box center [771, 127] width 61 height 20
select select "1"
select select "4427"
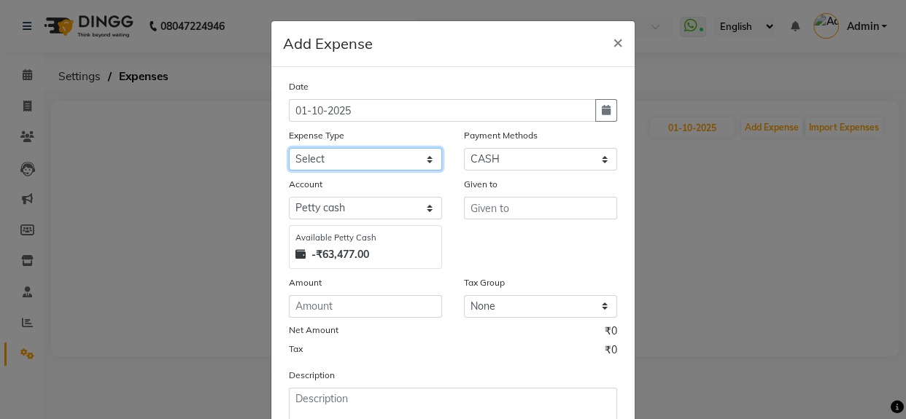
click at [402, 157] on select "Select Advance Advance Salary Bank charges Cash transfer to bank Cash transfer …" at bounding box center [365, 159] width 153 height 23
select select "10986"
click at [289, 149] on select "Select Advance Advance Salary Bank charges Cash transfer to bank Cash transfer …" at bounding box center [365, 159] width 153 height 23
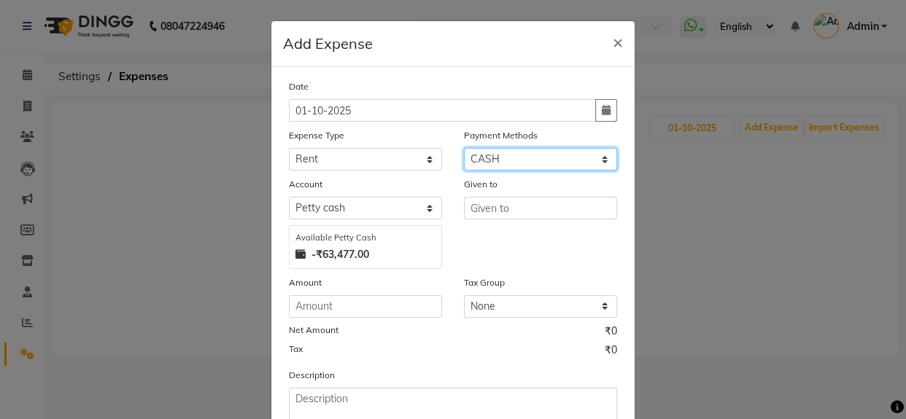
click at [494, 156] on select "Select Package PhonePe Voucher Gift Card GPay CARD Prepaid CASH ONLINE Wallet" at bounding box center [540, 159] width 153 height 23
select select "3"
click at [464, 149] on select "Select Package PhonePe Voucher Gift Card GPay CARD Prepaid CASH ONLINE Wallet" at bounding box center [540, 159] width 153 height 23
select select "4428"
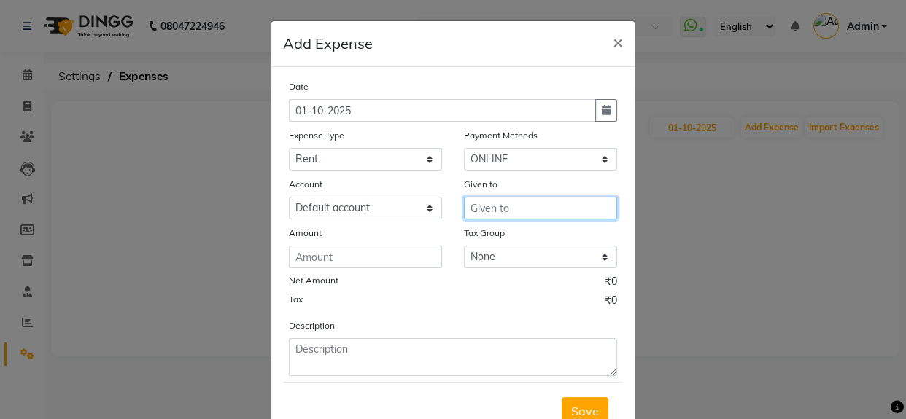
click at [494, 213] on input "text" at bounding box center [540, 208] width 153 height 23
type input "noir"
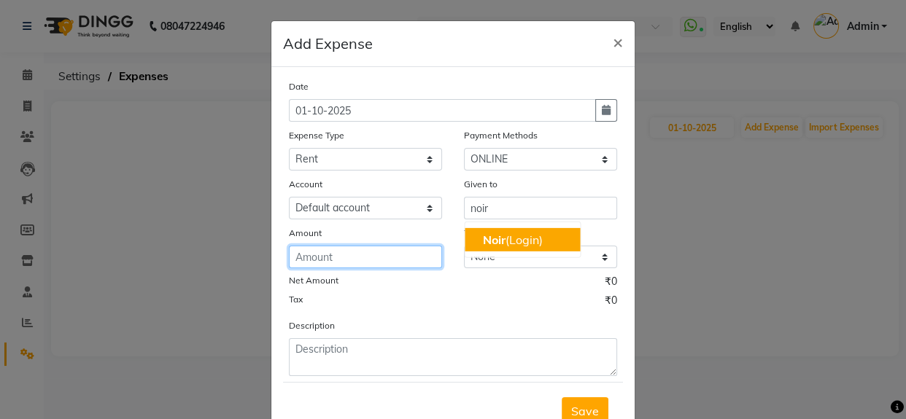
click at [375, 262] on input "number" at bounding box center [365, 257] width 153 height 23
click at [365, 262] on input "number" at bounding box center [365, 257] width 153 height 23
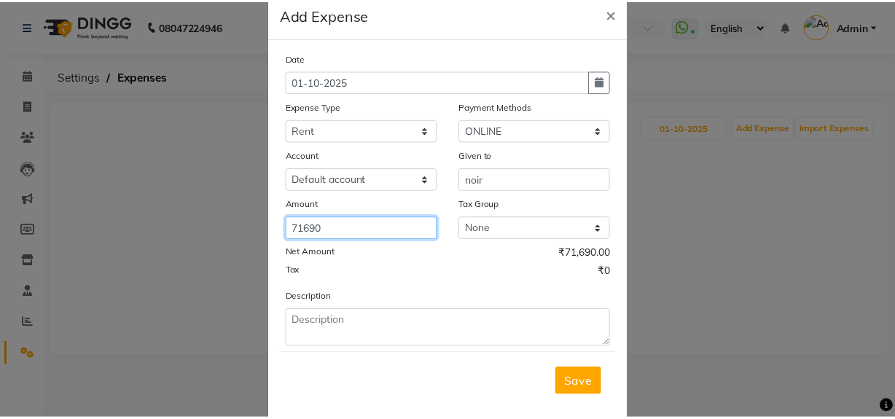
scroll to position [55, 0]
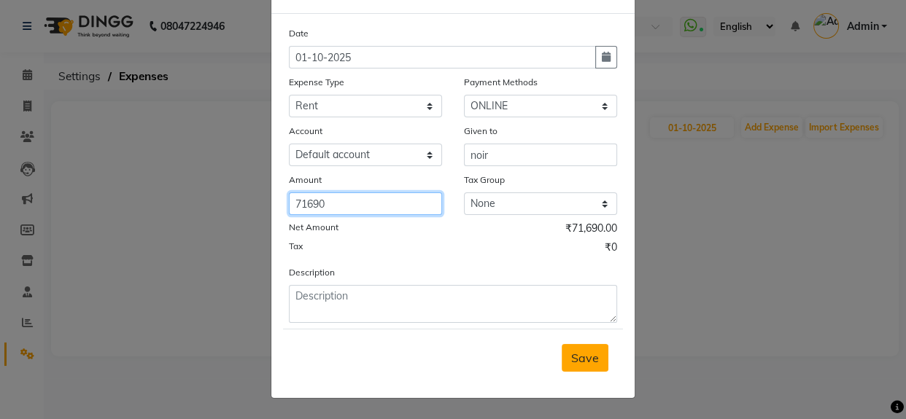
type input "71690"
click at [576, 363] on span "Save" at bounding box center [585, 358] width 28 height 15
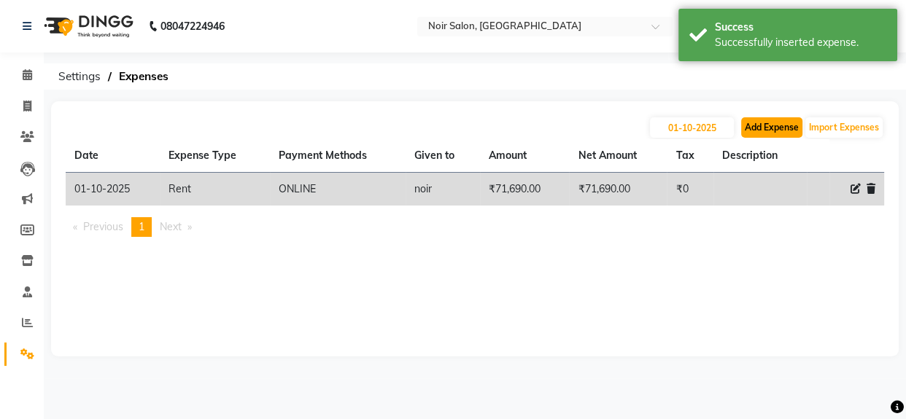
click at [773, 128] on button "Add Expense" at bounding box center [771, 127] width 61 height 20
select select "1"
select select "4427"
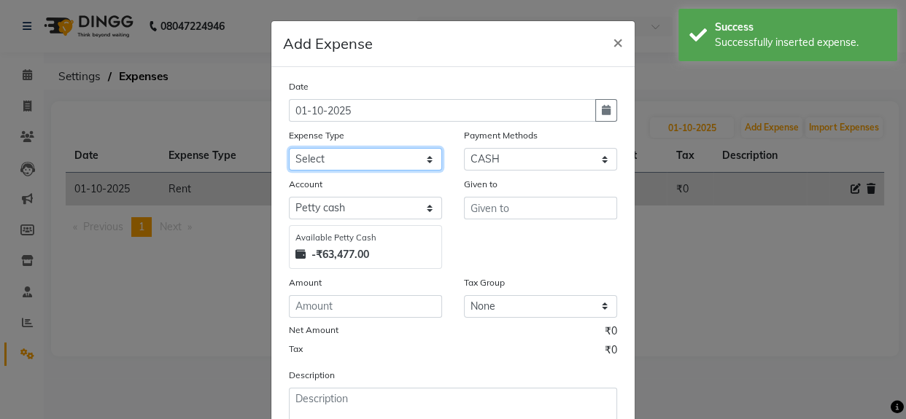
click at [359, 157] on select "Select Advance Advance Salary Bank charges Cash transfer to bank Cash transfer …" at bounding box center [365, 159] width 153 height 23
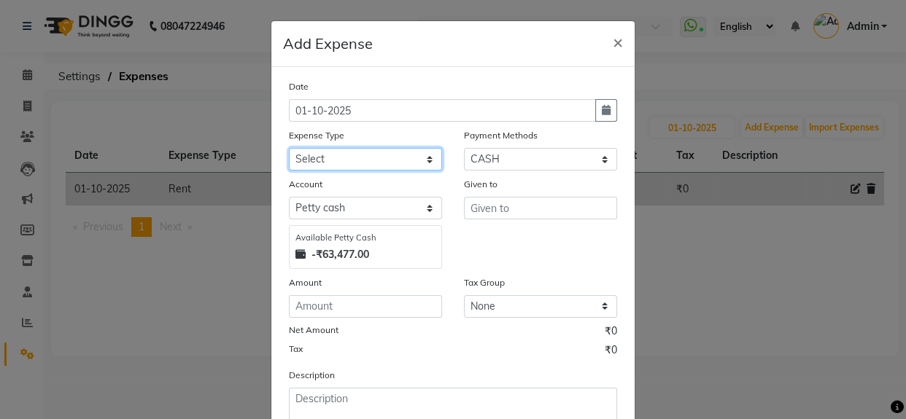
select select "10993"
click at [289, 149] on select "Select Advance Advance Salary Bank charges Cash transfer to bank Cash transfer …" at bounding box center [365, 159] width 153 height 23
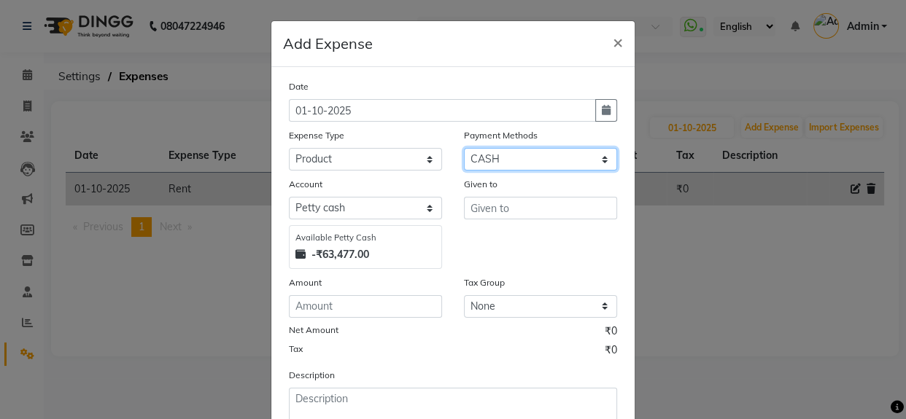
click at [505, 161] on select "Select Package PhonePe Voucher Gift Card GPay CARD Prepaid CASH ONLINE Wallet" at bounding box center [540, 159] width 153 height 23
select select "5"
click at [464, 149] on select "Select Package PhonePe Voucher Gift Card GPay CARD Prepaid CASH ONLINE Wallet" at bounding box center [540, 159] width 153 height 23
select select "4428"
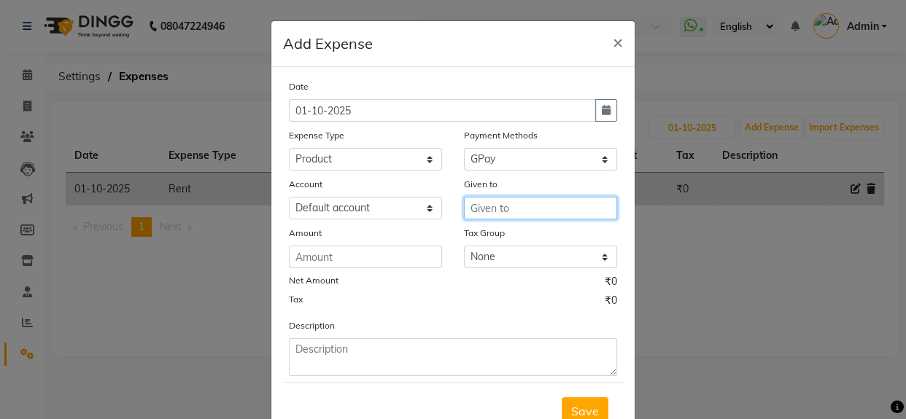
click at [490, 207] on input "text" at bounding box center [540, 208] width 153 height 23
click at [486, 245] on span "Noi" at bounding box center [491, 240] width 18 height 15
type input "Noir (Login)"
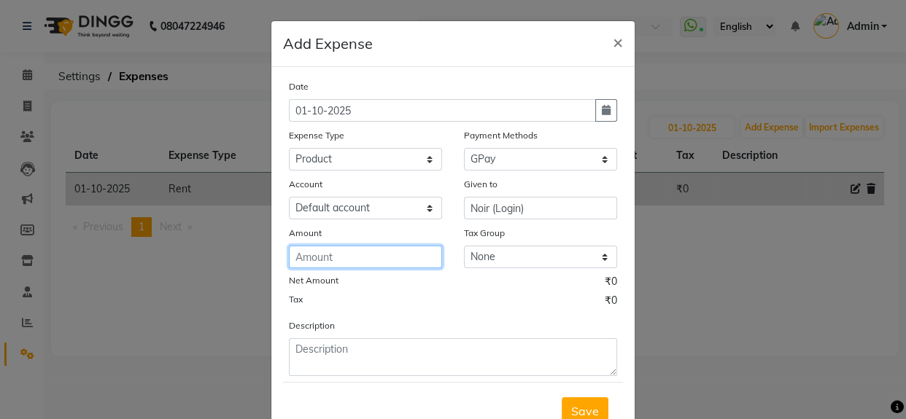
click at [320, 265] on input "number" at bounding box center [365, 257] width 153 height 23
type input "840"
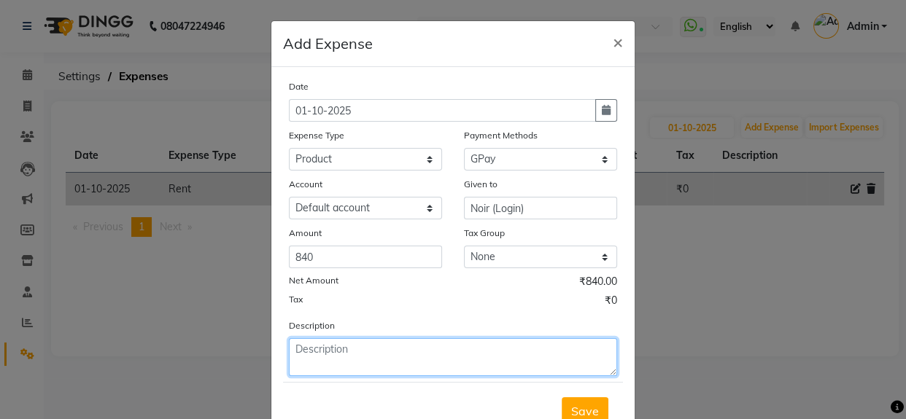
click at [352, 352] on textarea at bounding box center [453, 357] width 328 height 38
type textarea "godrej product"
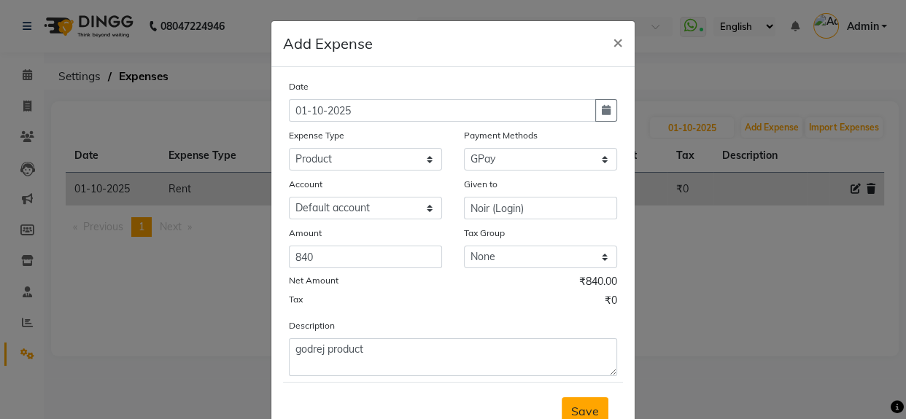
click at [571, 407] on span "Save" at bounding box center [585, 411] width 28 height 15
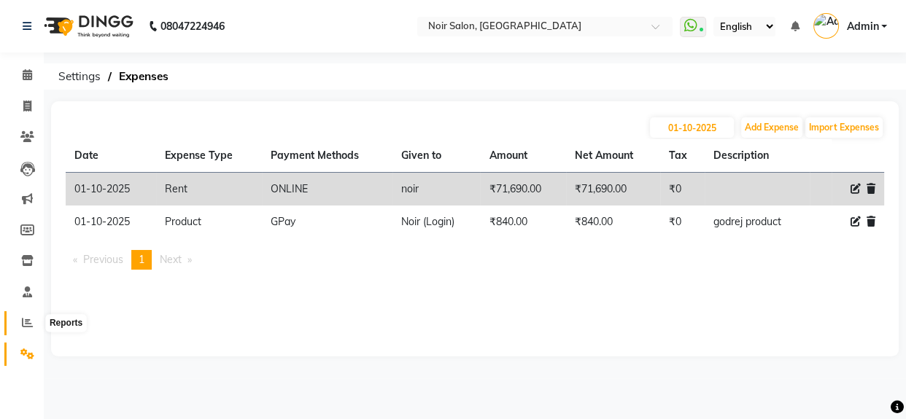
click at [27, 320] on icon at bounding box center [27, 322] width 11 height 11
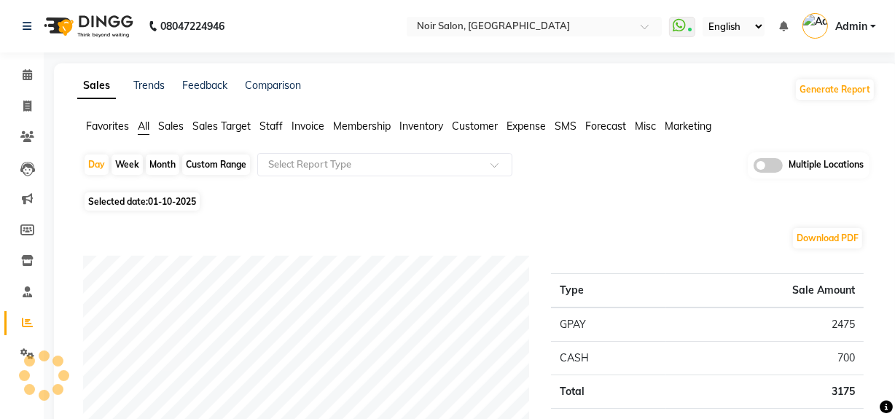
click at [158, 168] on div "Month" at bounding box center [163, 165] width 34 height 20
select select "10"
select select "2025"
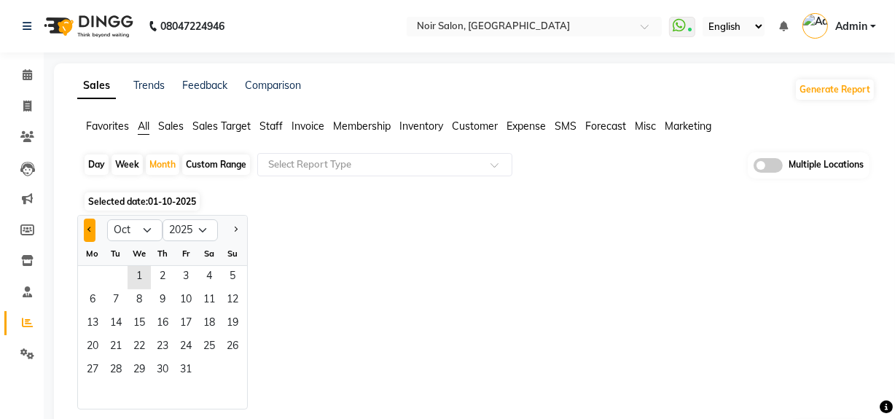
click at [90, 229] on span "Previous month" at bounding box center [89, 229] width 5 height 5
select select "9"
click at [95, 274] on span "1" at bounding box center [92, 277] width 23 height 23
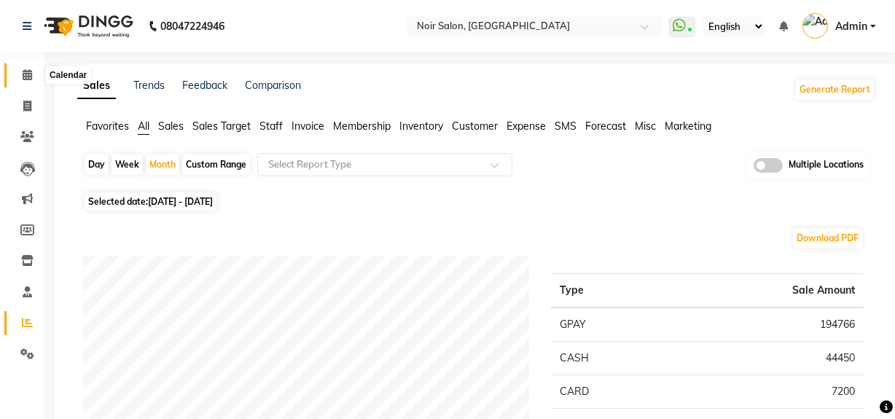
click at [20, 77] on span at bounding box center [28, 75] width 26 height 17
